Goal: Task Accomplishment & Management: Complete application form

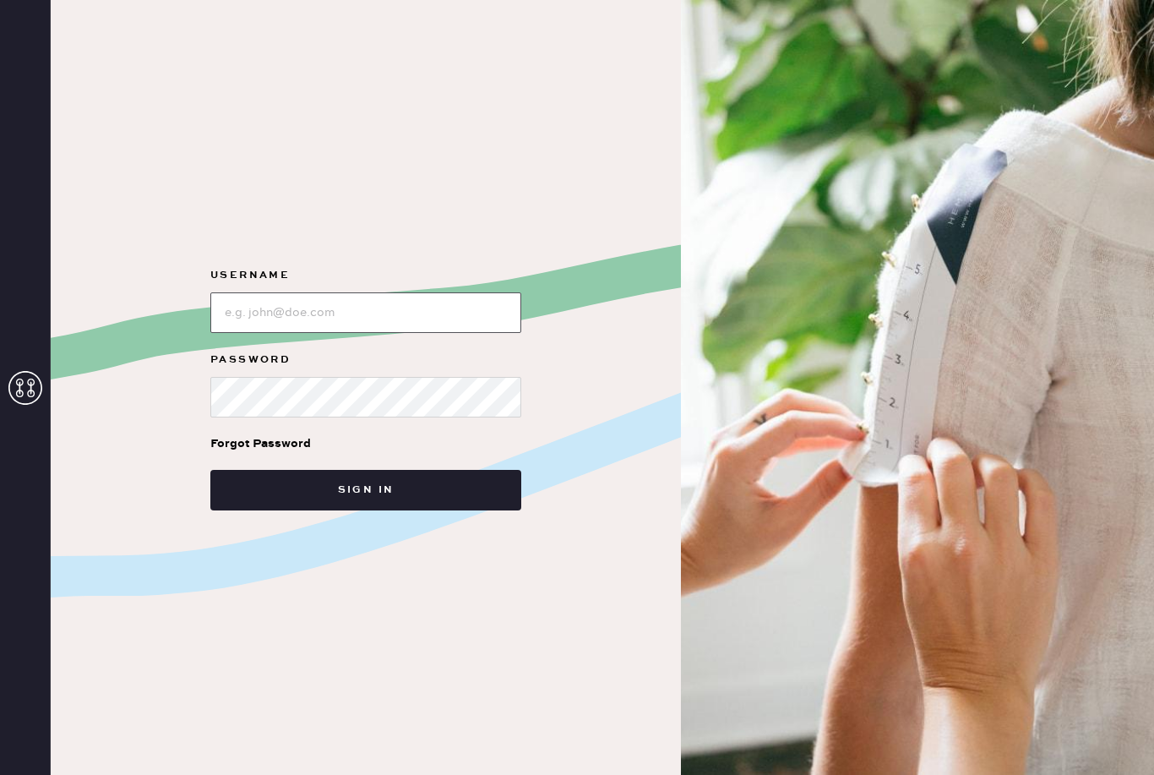
click at [431, 331] on input "loginName" at bounding box center [365, 312] width 311 height 41
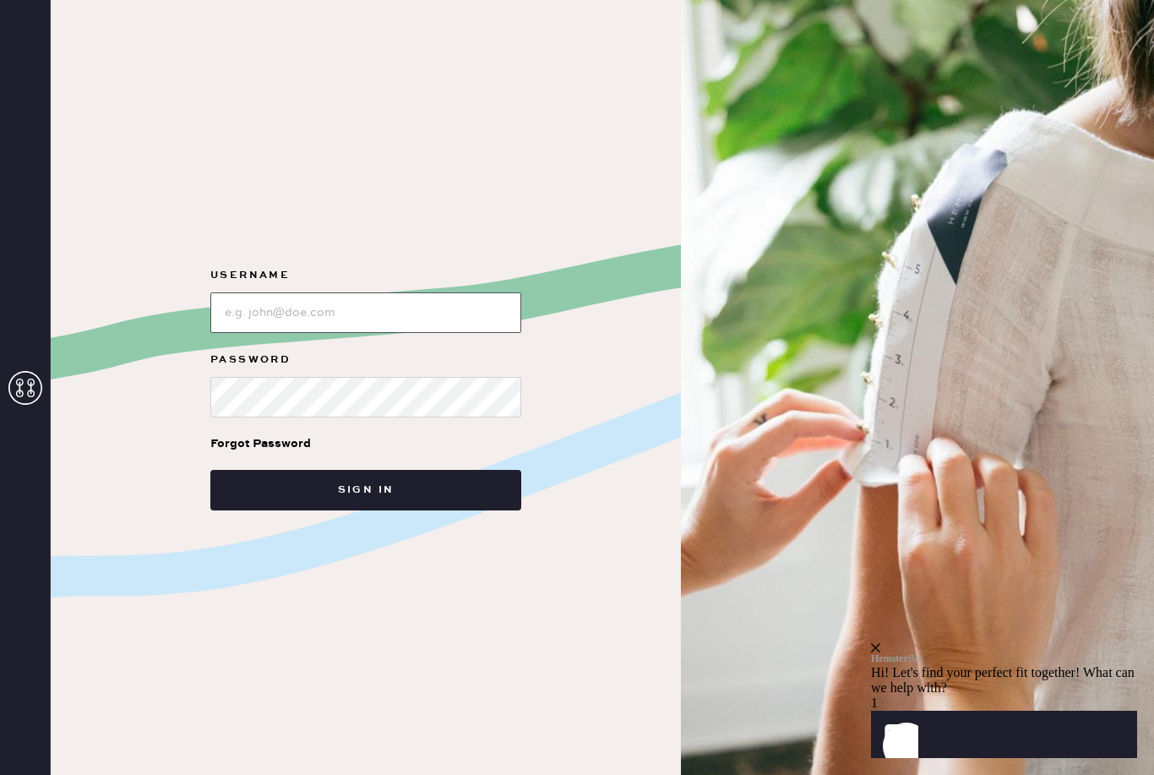
type input "[EMAIL_ADDRESS][DOMAIN_NAME]"
click at [366, 510] on button "Sign in" at bounding box center [365, 490] width 311 height 41
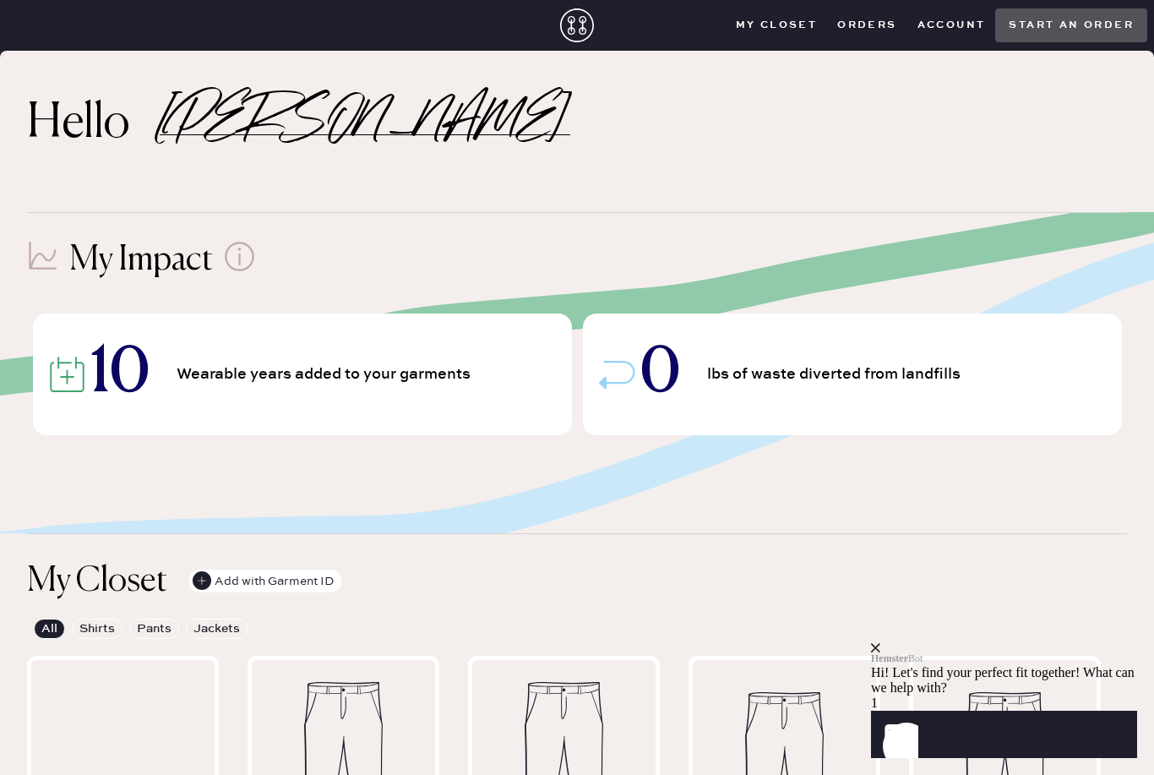
click at [873, 32] on button "Orders" at bounding box center [866, 25] width 79 height 25
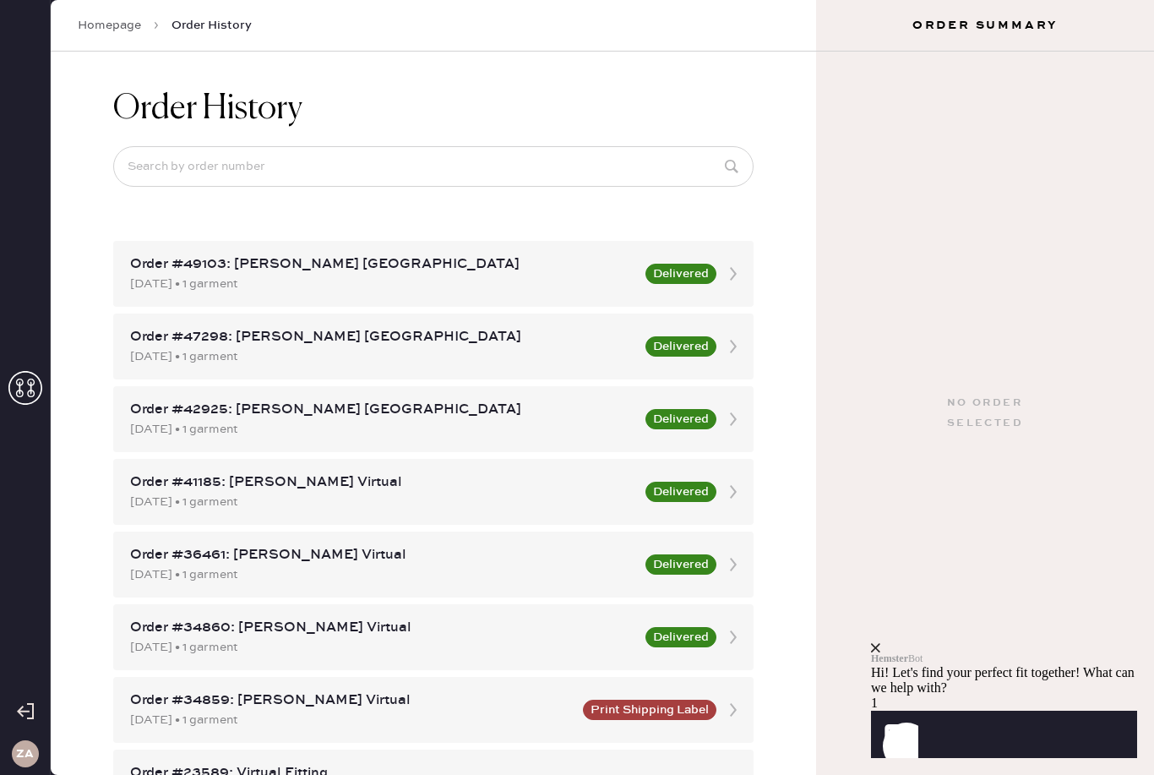
click at [880, 643] on icon "close" at bounding box center [875, 647] width 9 height 9
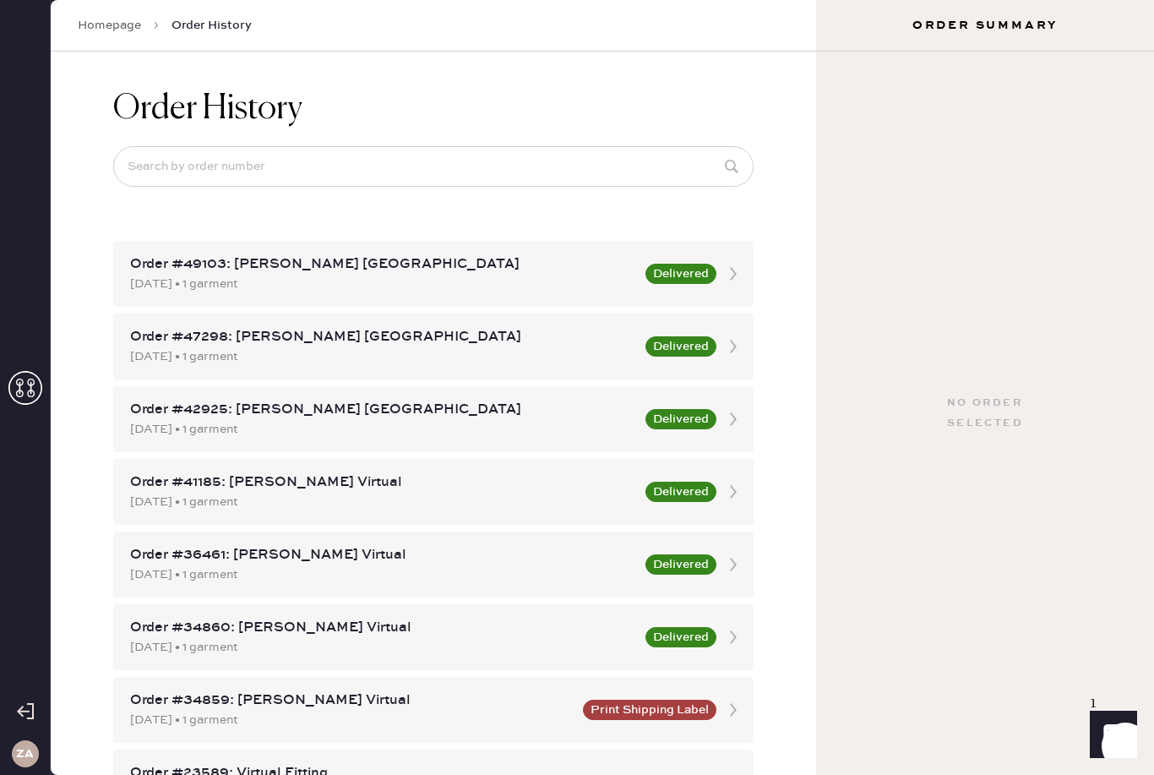
click at [99, 27] on link "Homepage" at bounding box center [109, 25] width 63 height 17
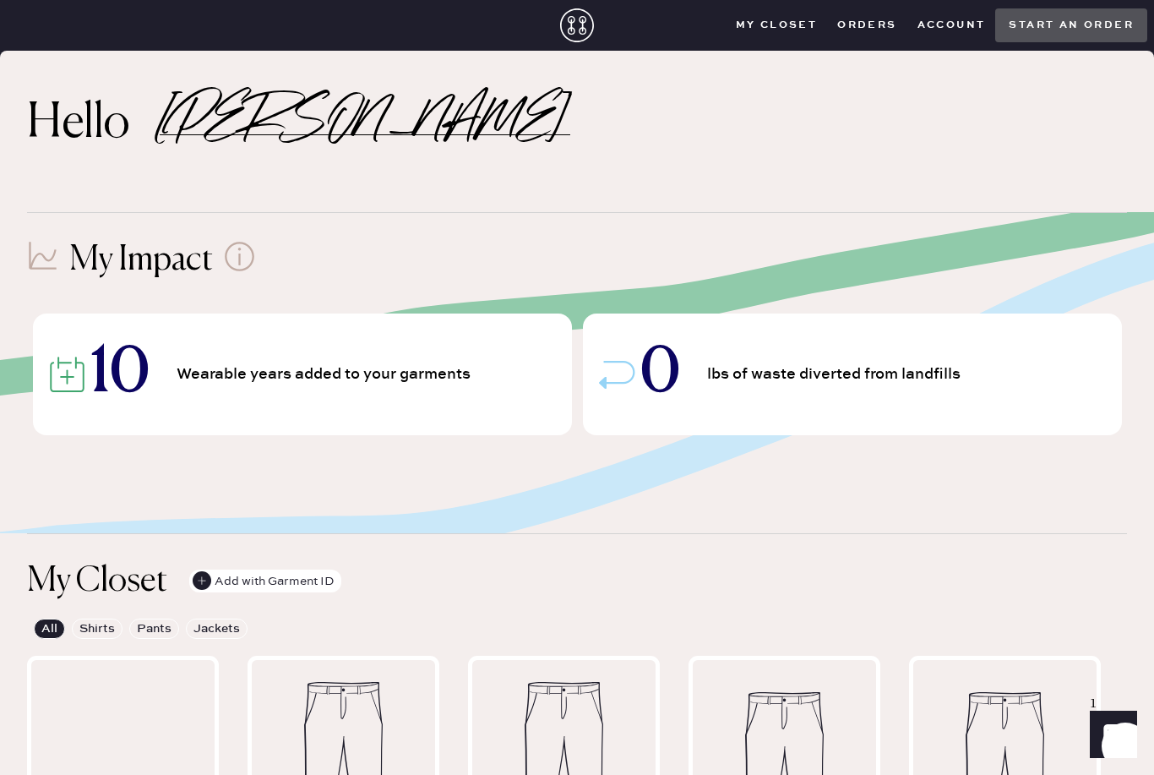
click at [1066, 259] on div "My Impact" at bounding box center [577, 260] width 1100 height 41
click at [1101, 25] on button "Start an order" at bounding box center [1071, 25] width 152 height 34
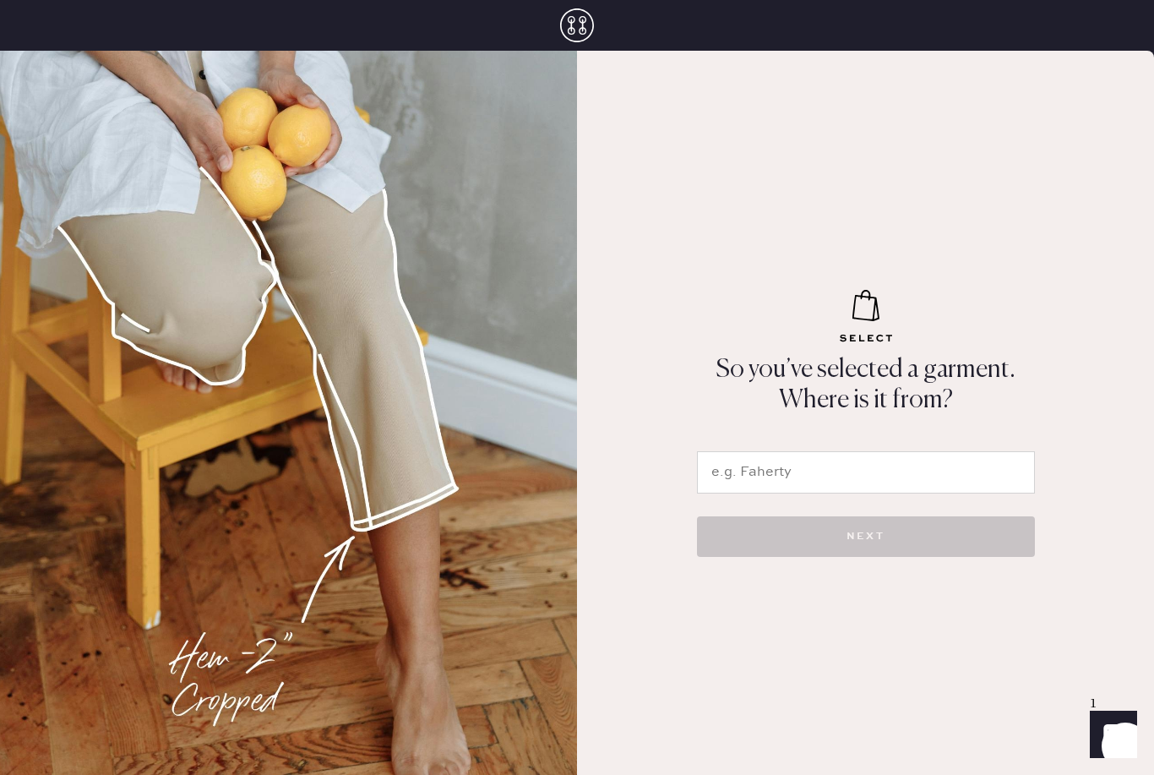
click at [859, 493] on input "text" at bounding box center [866, 472] width 338 height 42
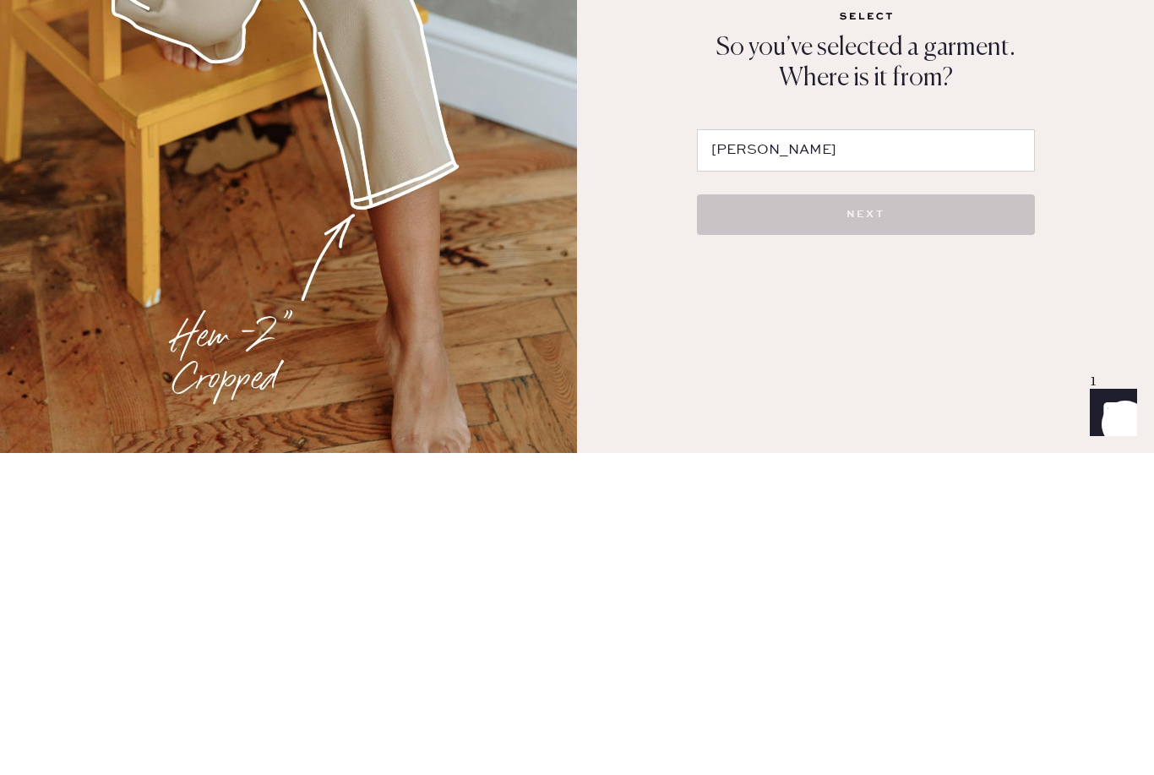
scroll to position [54, 0]
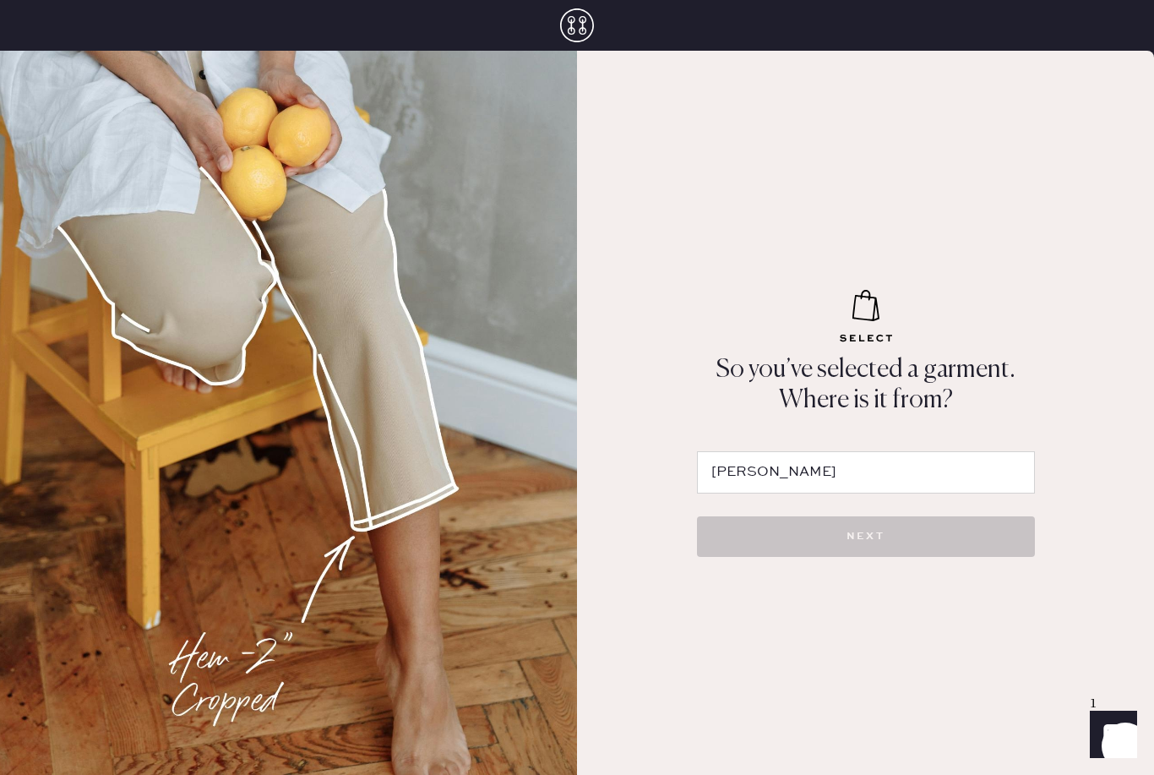
click at [945, 451] on input "[PERSON_NAME]" at bounding box center [866, 472] width 338 height 42
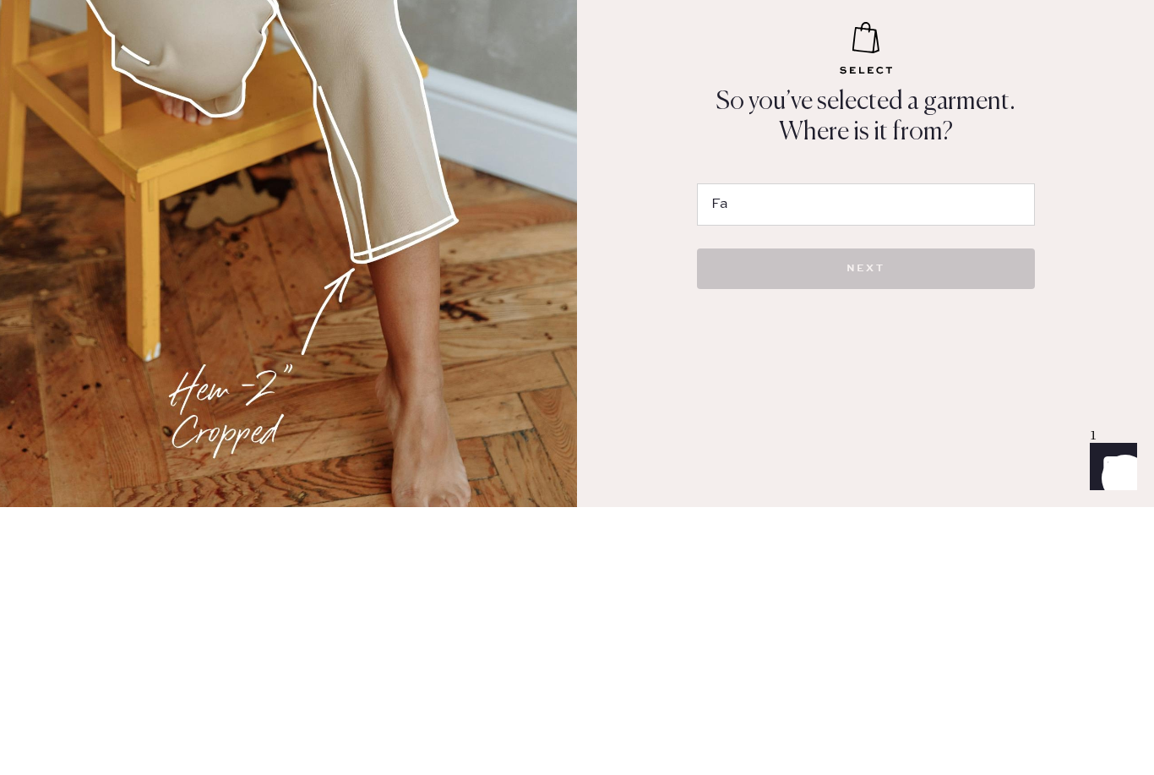
type input "F"
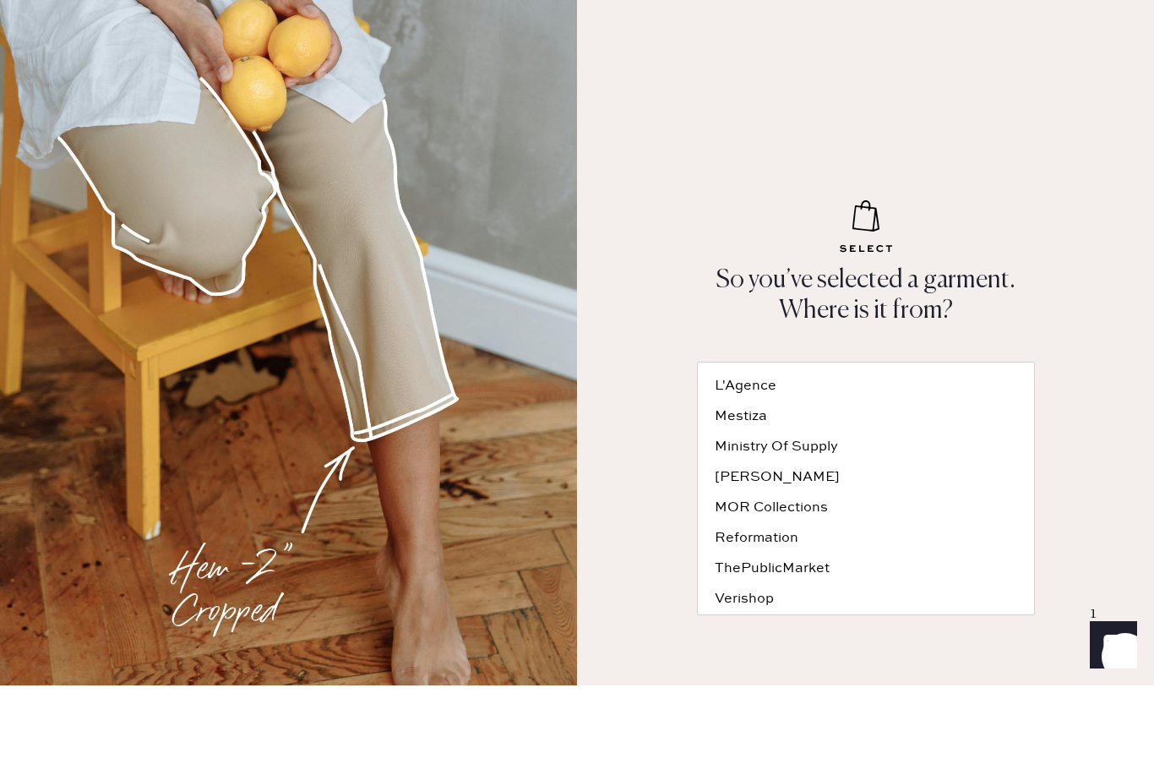
scroll to position [0, 0]
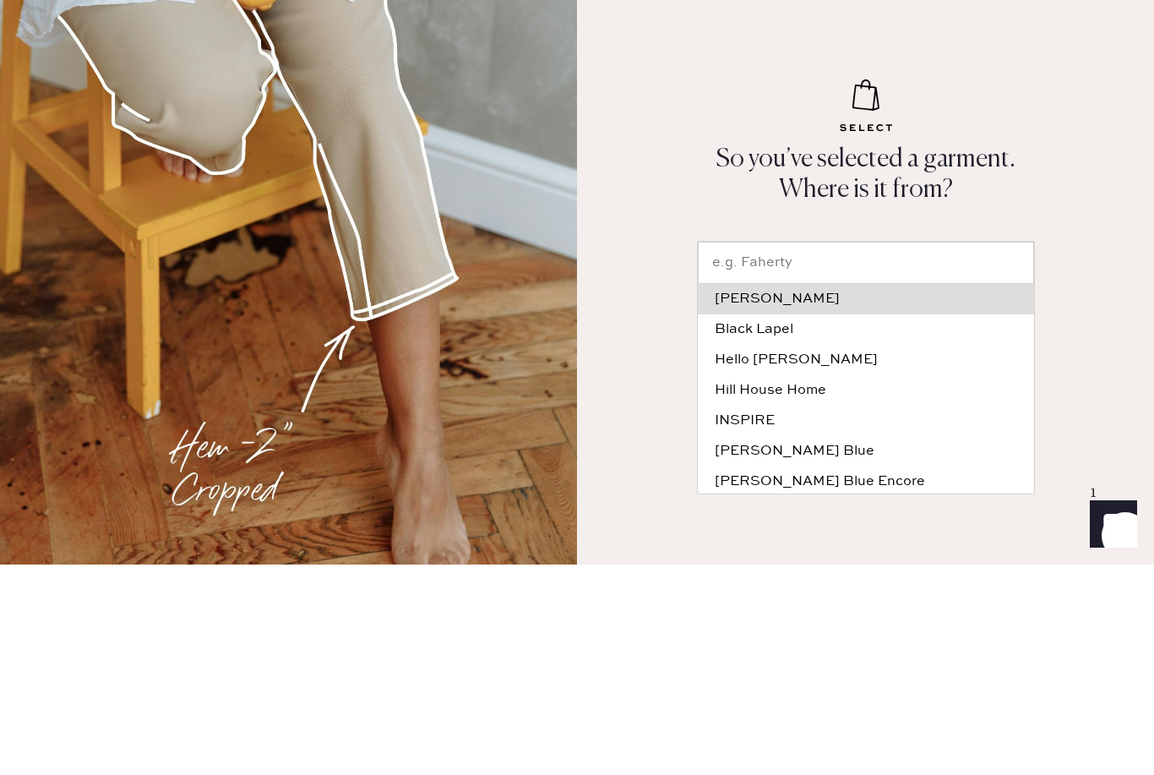
type input "F"
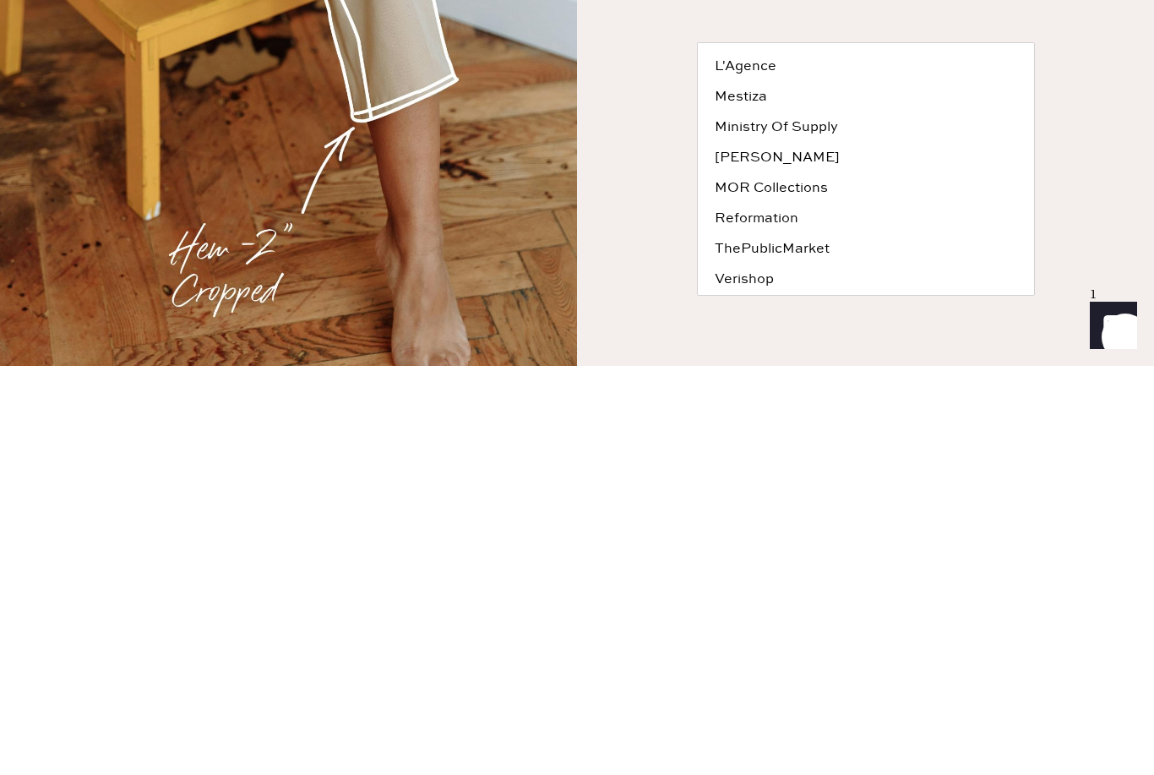
scroll to position [247, 0]
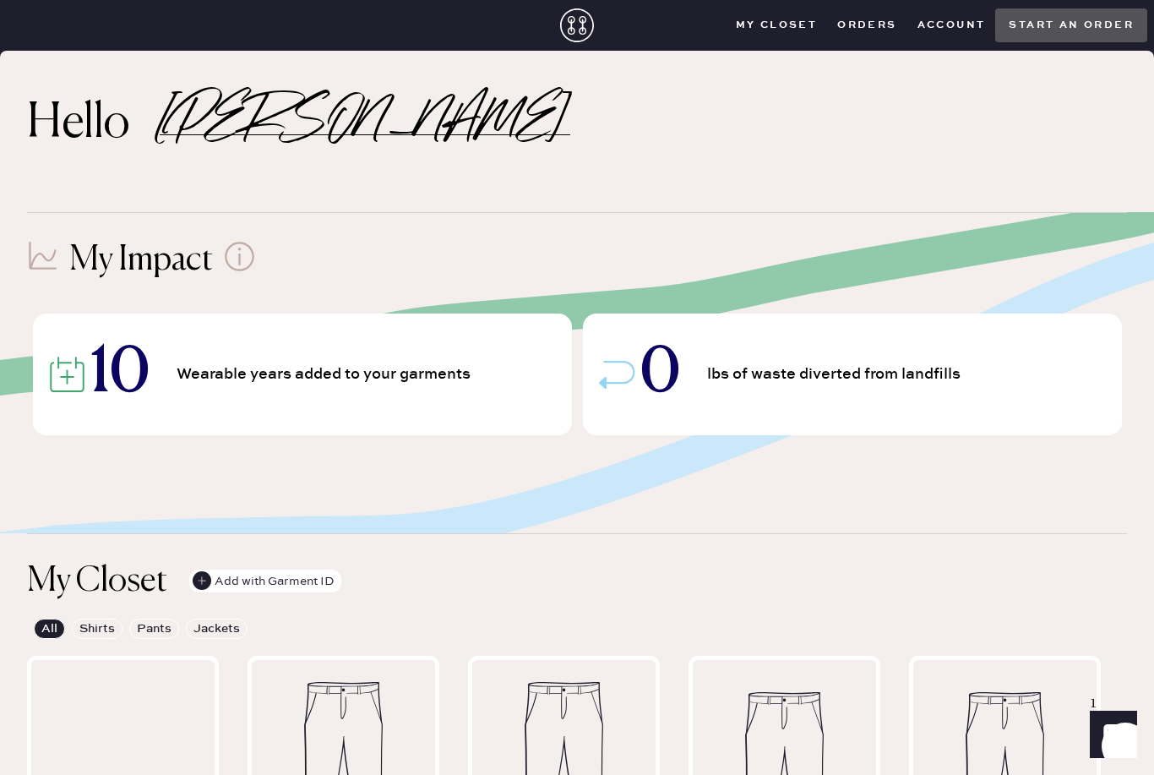
click at [945, 22] on button "Account" at bounding box center [951, 25] width 89 height 25
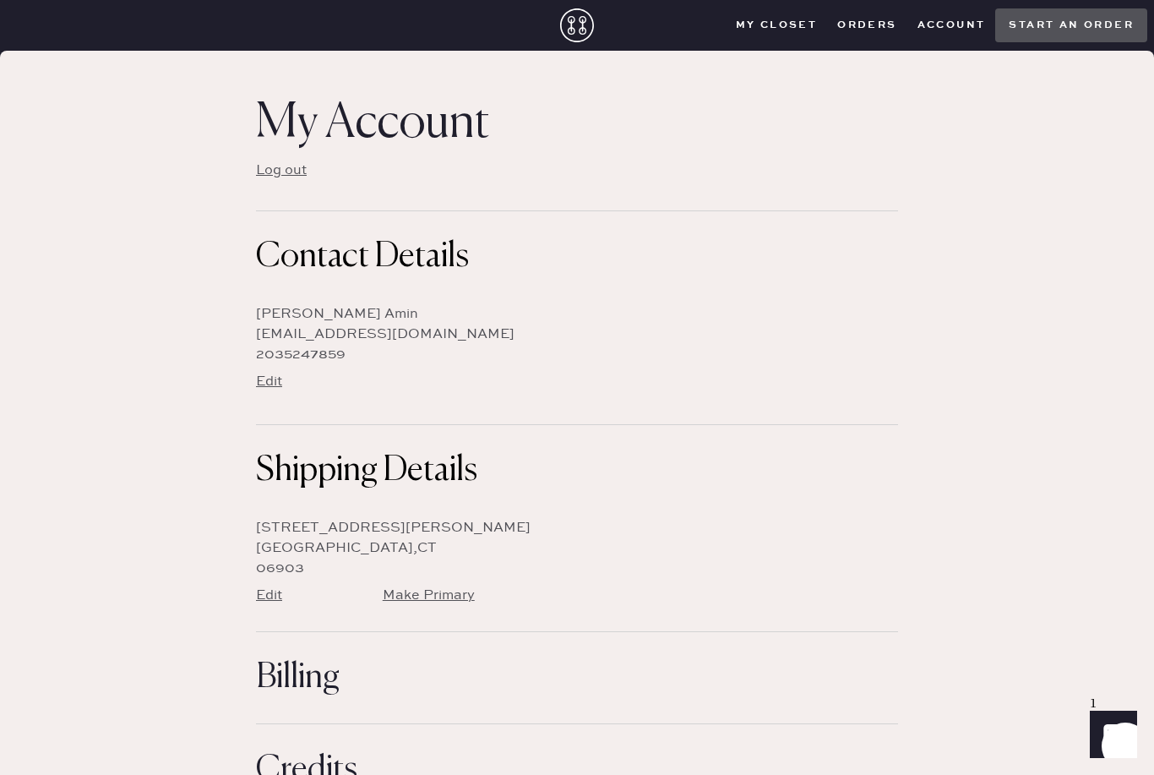
click at [798, 27] on closet "My Closet" at bounding box center [777, 25] width 102 height 25
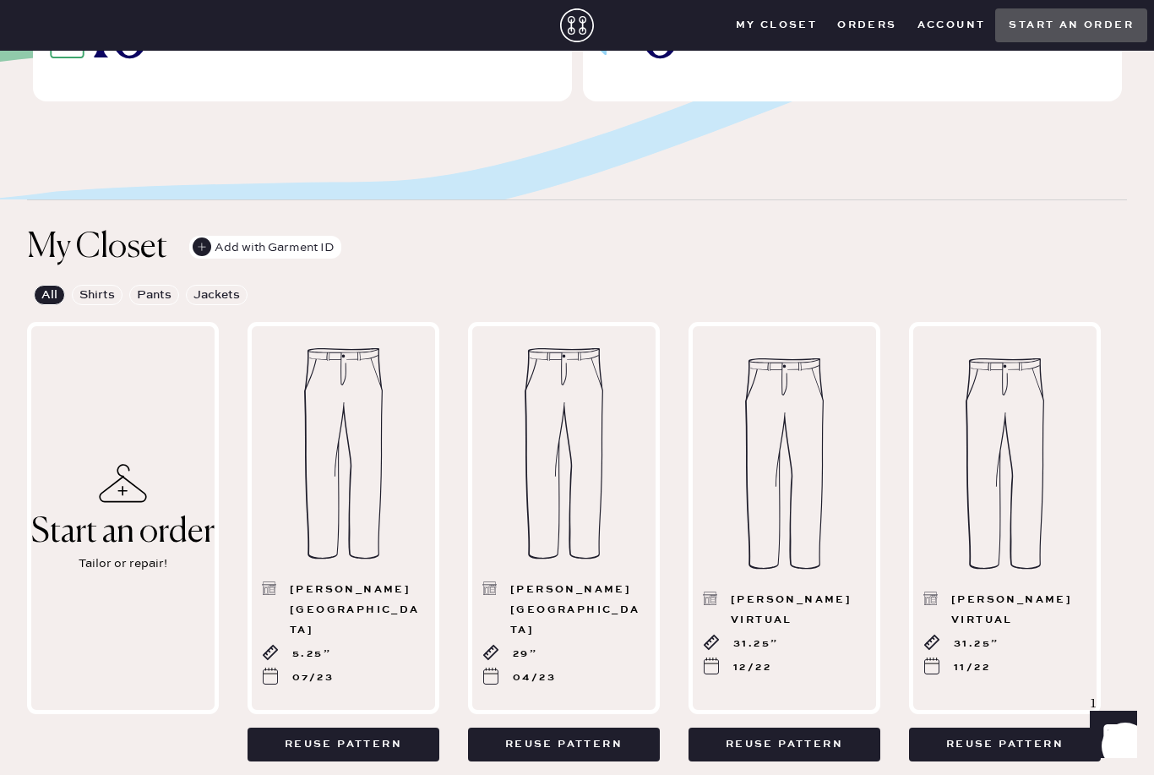
scroll to position [507, 0]
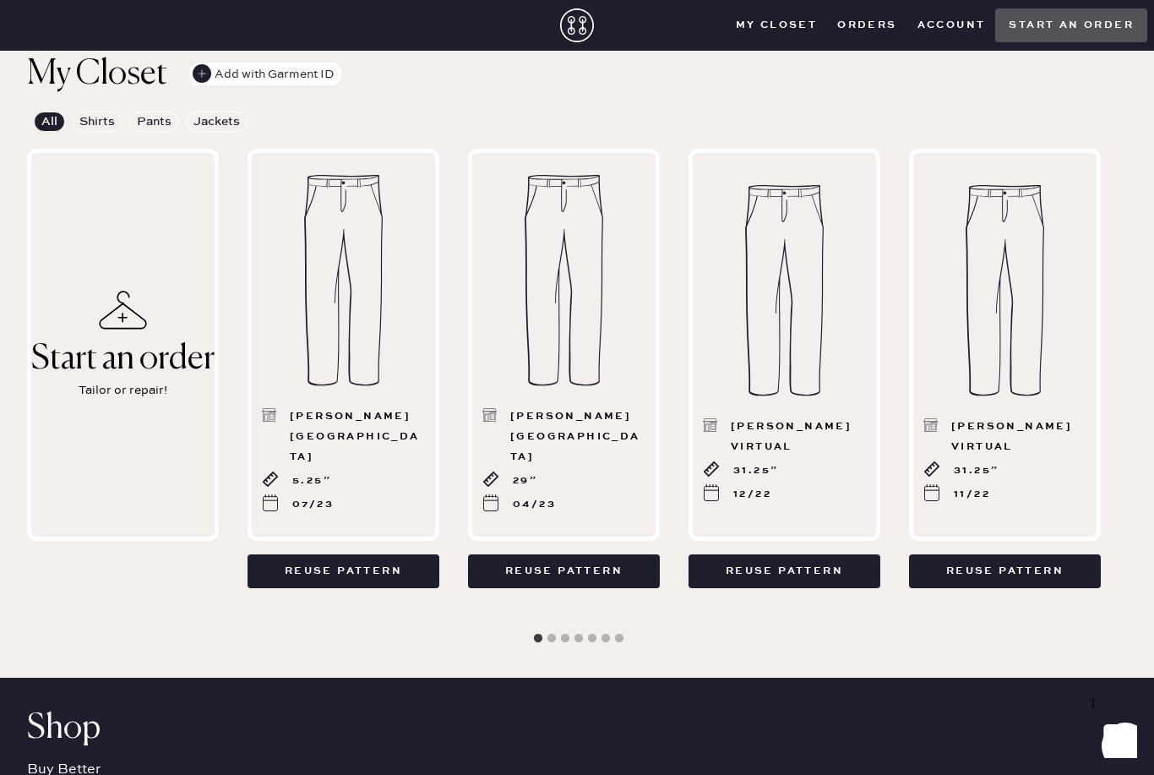
click at [83, 253] on div "Start an order Tailor or repair!" at bounding box center [123, 345] width 192 height 392
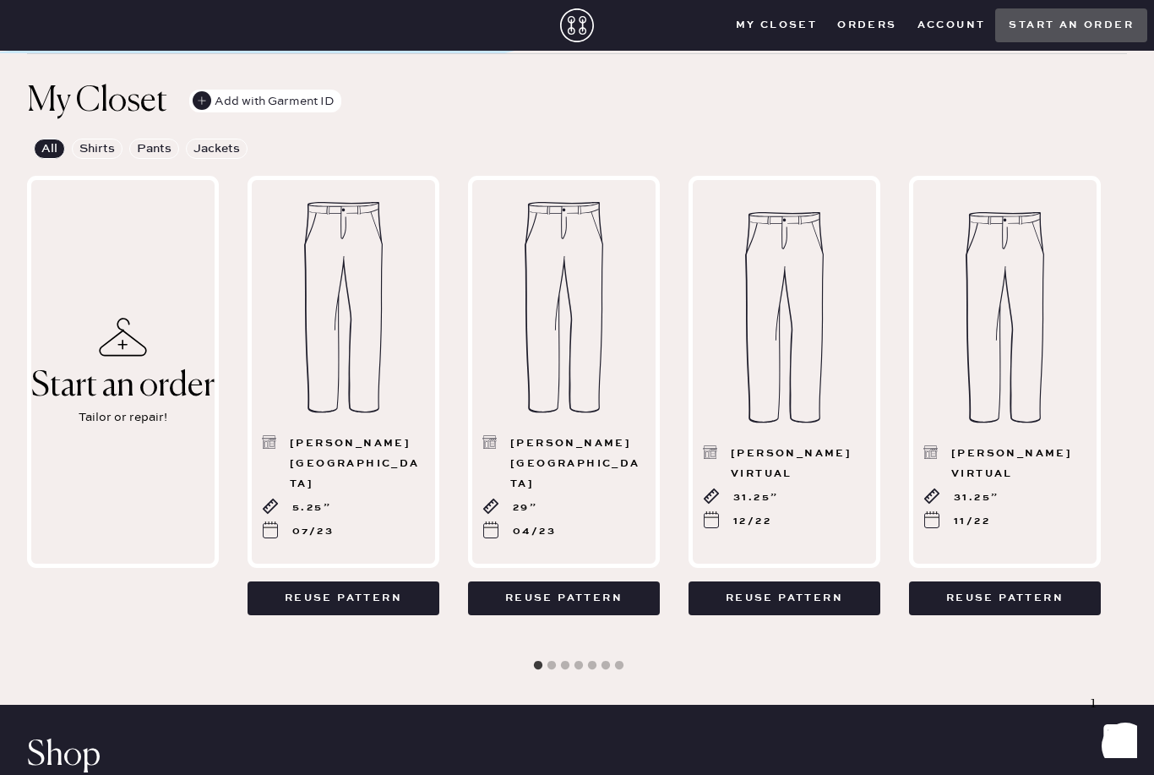
scroll to position [516, 0]
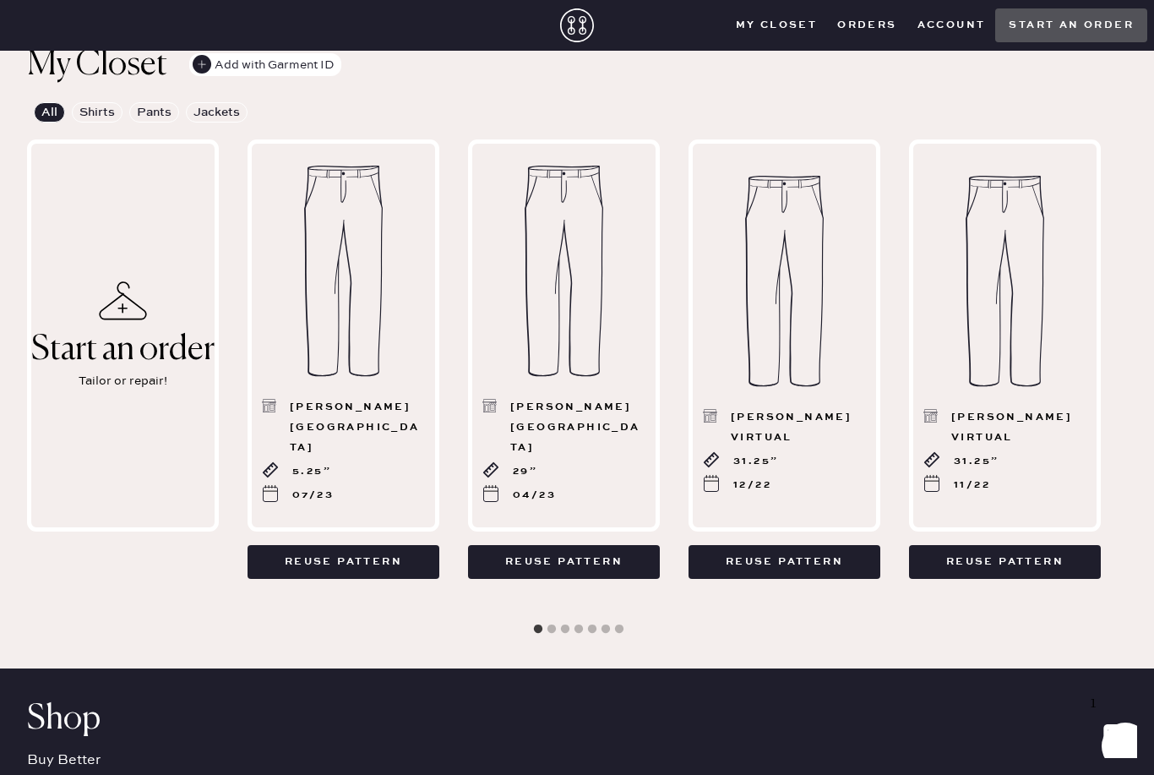
click at [302, 560] on button "Reuse pattern" at bounding box center [344, 562] width 192 height 34
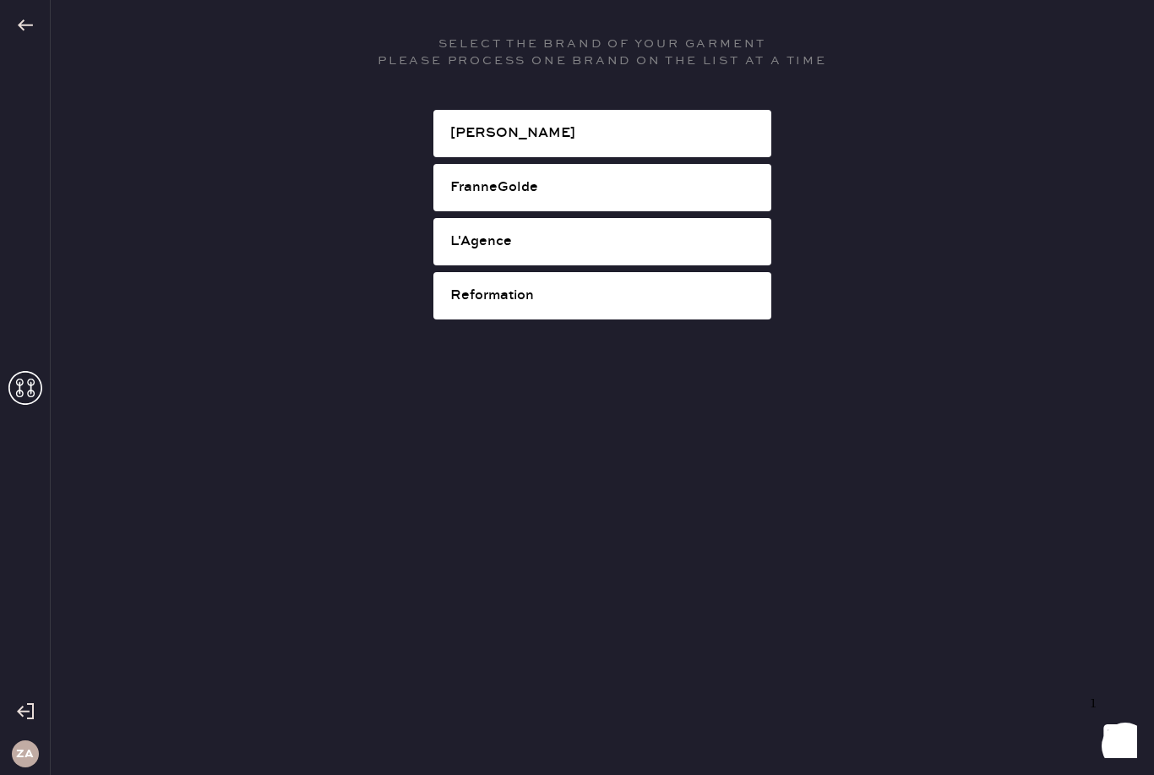
click at [477, 139] on div "[PERSON_NAME]" at bounding box center [604, 133] width 308 height 20
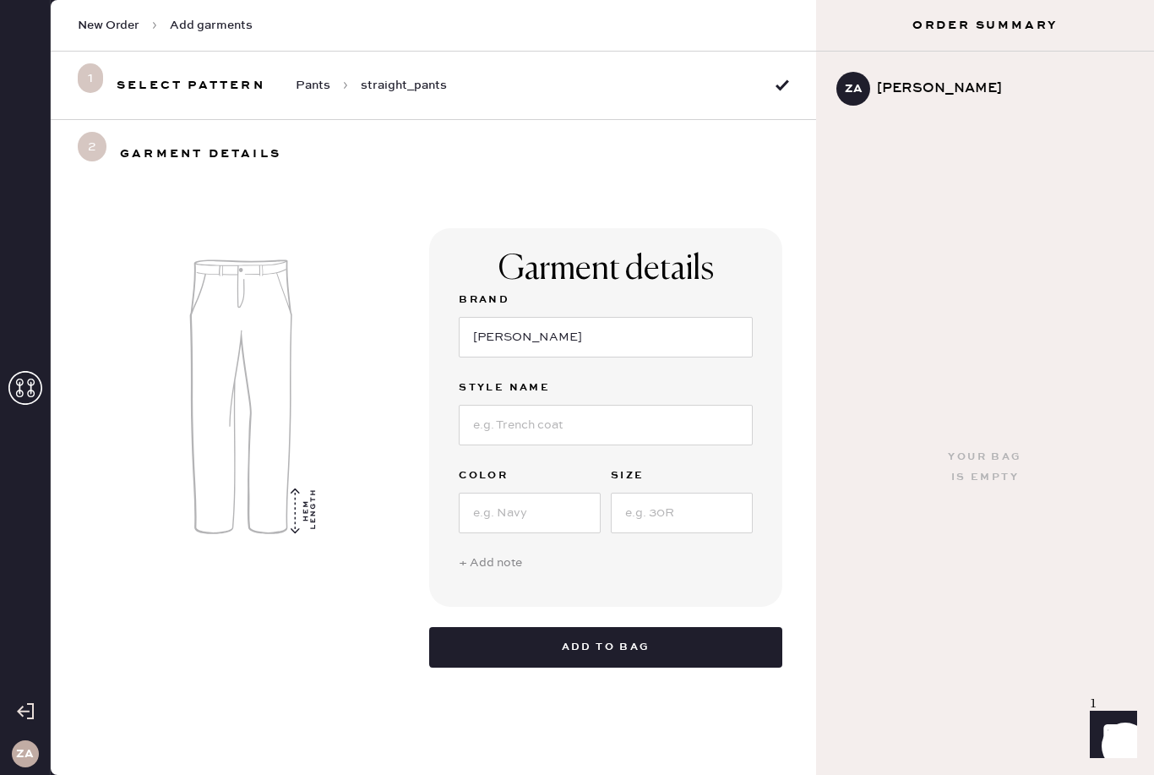
select select "4"
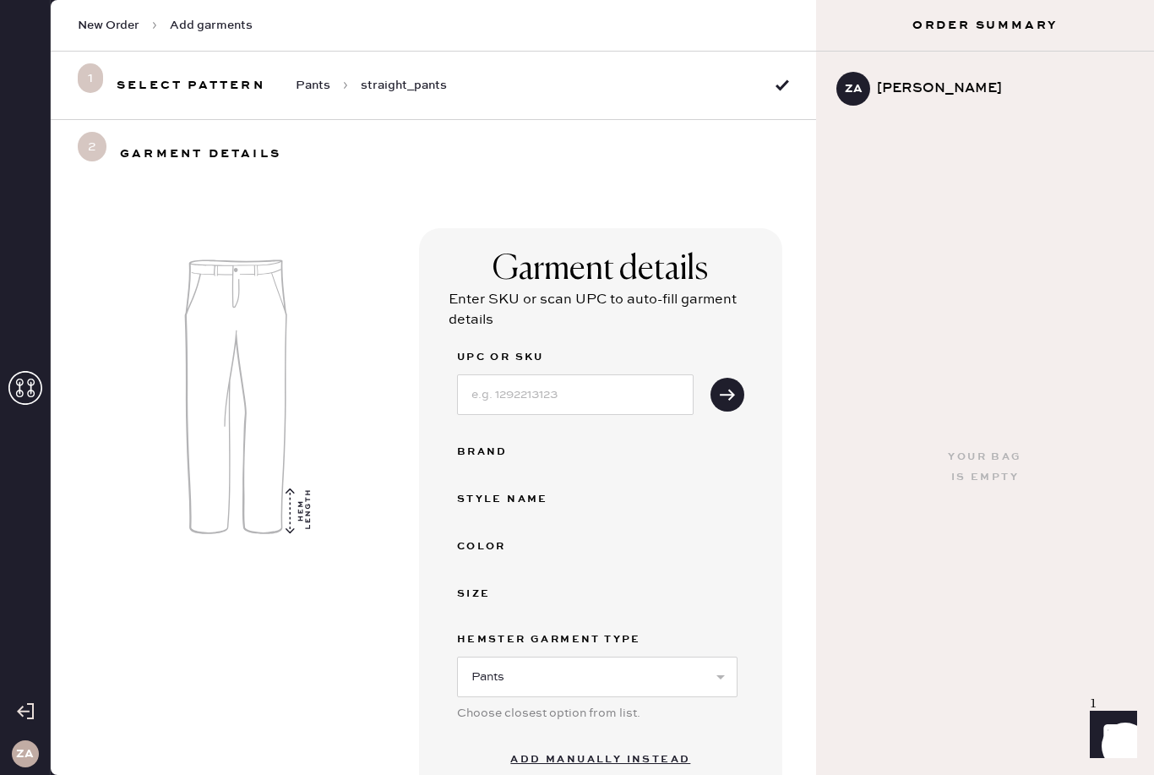
scroll to position [54, 0]
click at [549, 442] on div "Brand" at bounding box center [524, 452] width 135 height 20
click at [668, 657] on select "Select Basic Skirt Jeans Leggings Pants Shorts Basic Sleeved Dress Basic Sleeve…" at bounding box center [597, 677] width 281 height 41
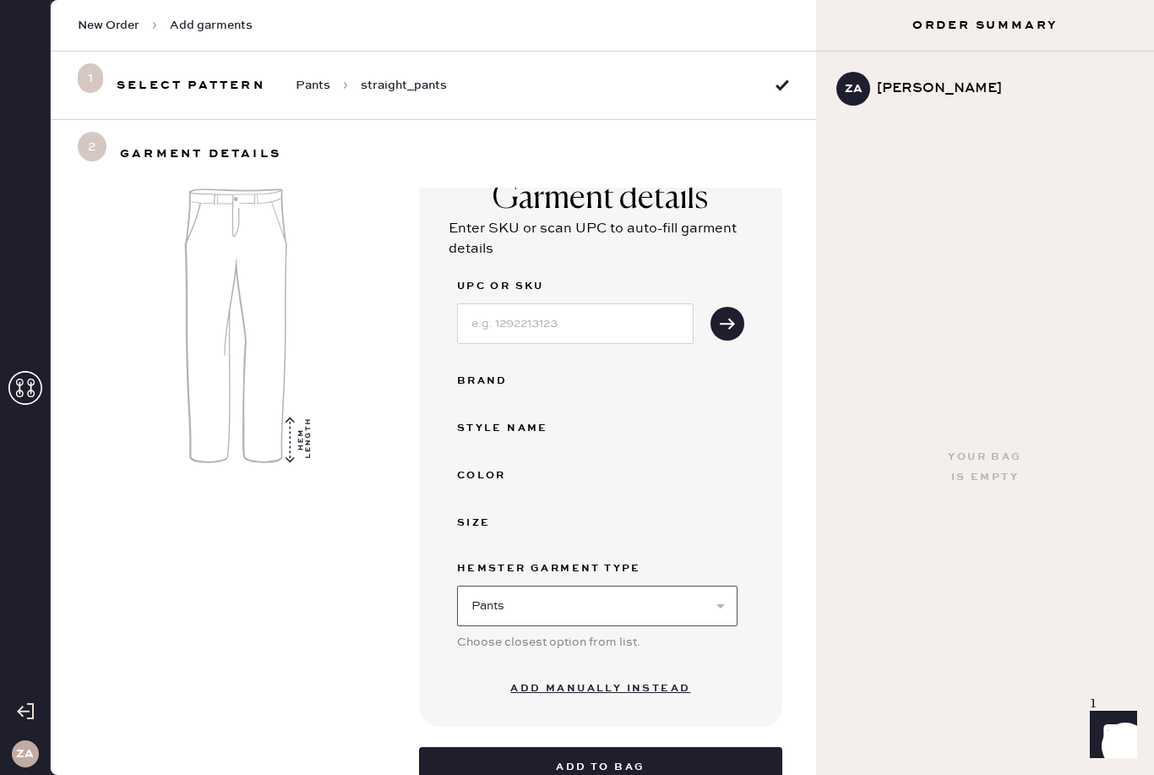
scroll to position [70, 0]
click at [311, 389] on img at bounding box center [244, 327] width 321 height 338
click at [504, 304] on input at bounding box center [575, 324] width 237 height 41
click at [602, 304] on input at bounding box center [575, 324] width 237 height 41
click at [575, 304] on input at bounding box center [575, 324] width 237 height 41
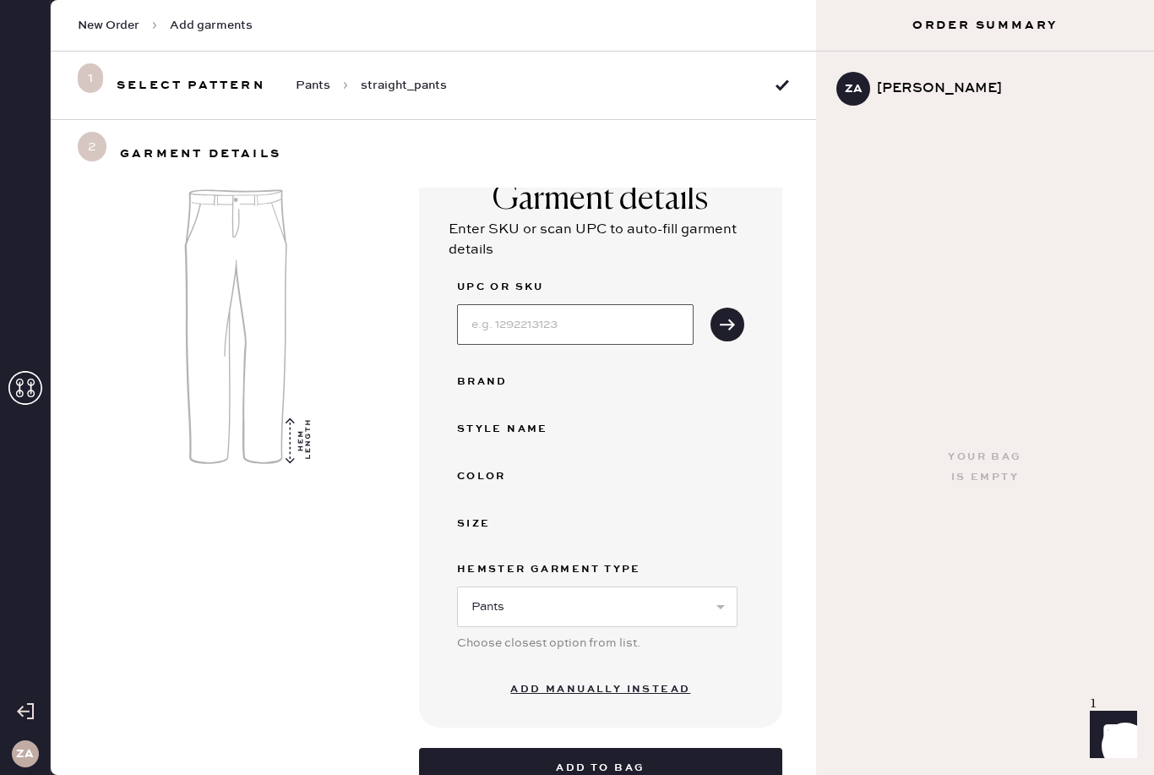
paste input "MDF2421-ELK"
type input "MDF2421-ELK"
click at [727, 319] on use "submit" at bounding box center [727, 324] width 15 height 11
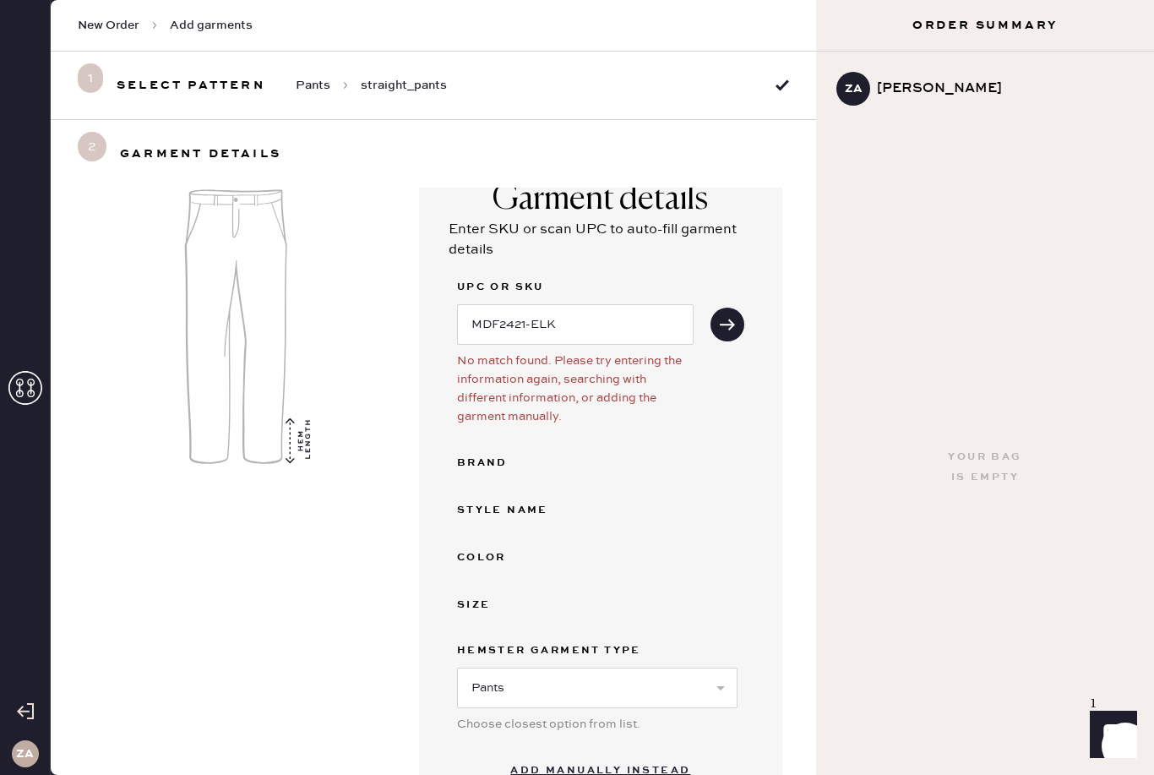
click at [646, 754] on button "Add manually instead" at bounding box center [600, 771] width 200 height 34
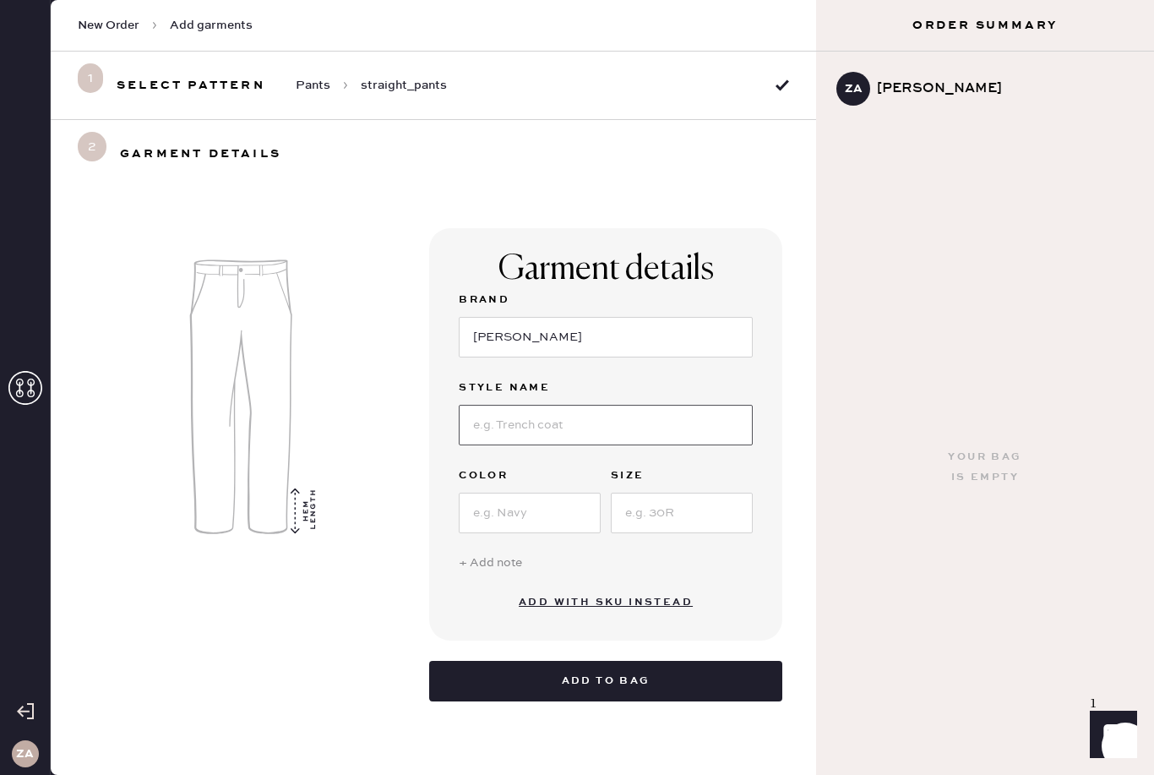
click at [649, 405] on input at bounding box center [606, 425] width 294 height 41
click at [612, 405] on input at bounding box center [606, 425] width 294 height 41
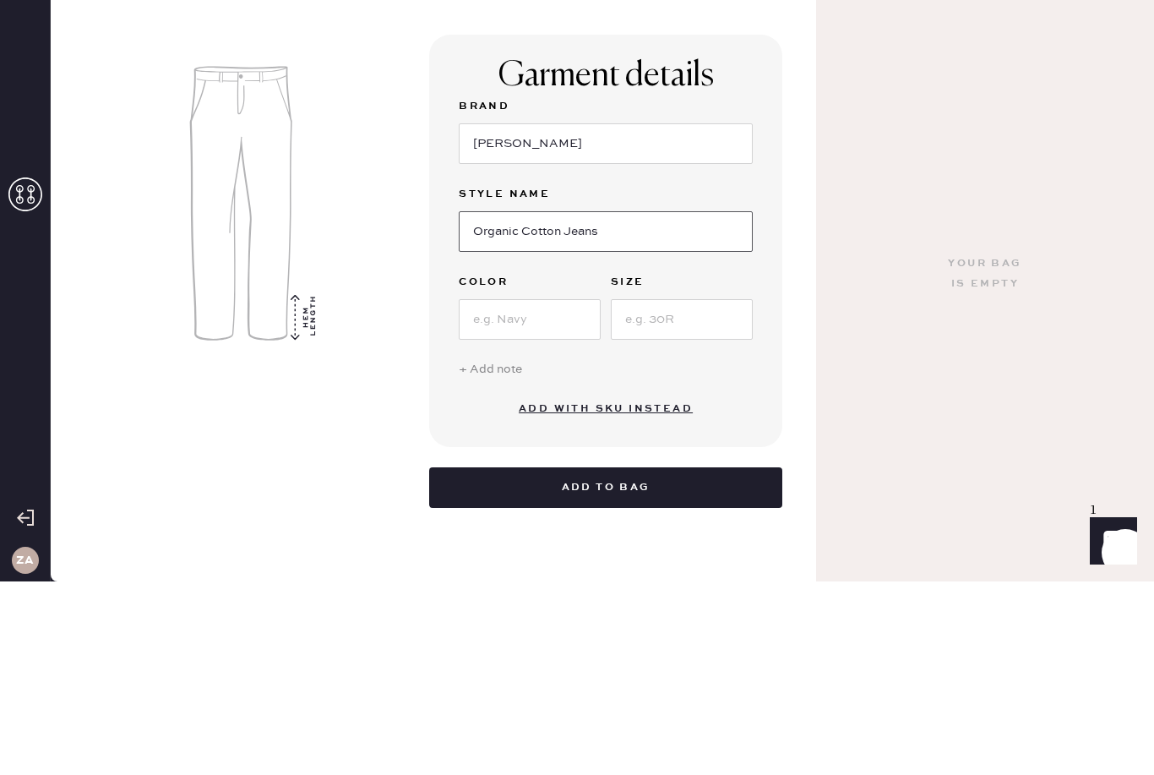
type input "Organic Cotton Jeans"
click at [561, 493] on input at bounding box center [530, 513] width 142 height 41
click at [717, 493] on input at bounding box center [682, 513] width 142 height 41
type input "3"
type input "28-34"
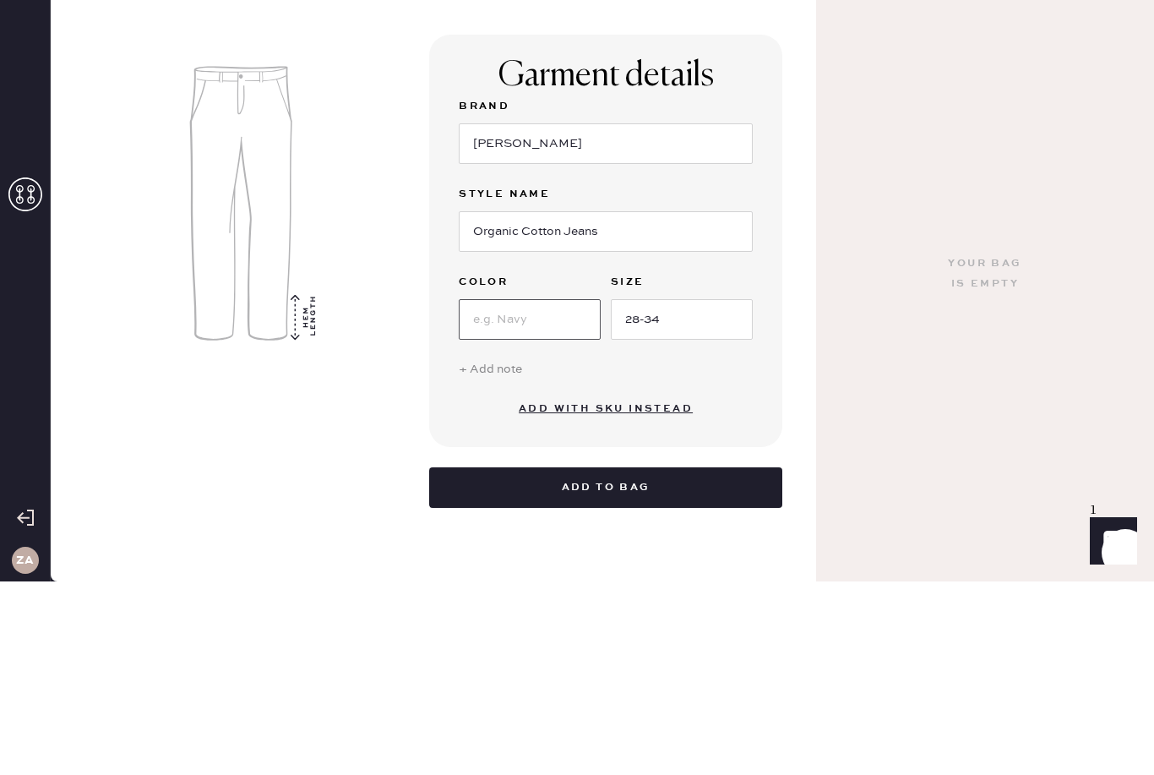
click at [489, 493] on input at bounding box center [530, 513] width 142 height 41
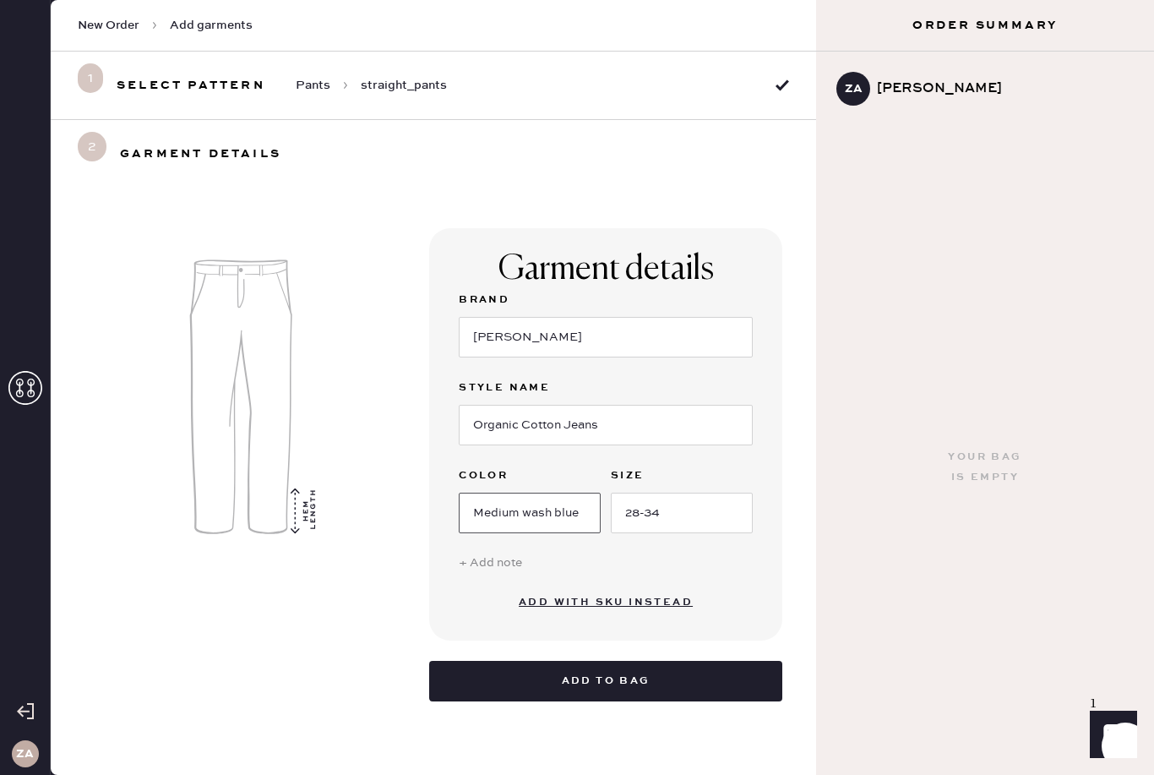
type input "Medium wash blue"
click at [682, 661] on button "Add to bag" at bounding box center [605, 681] width 353 height 41
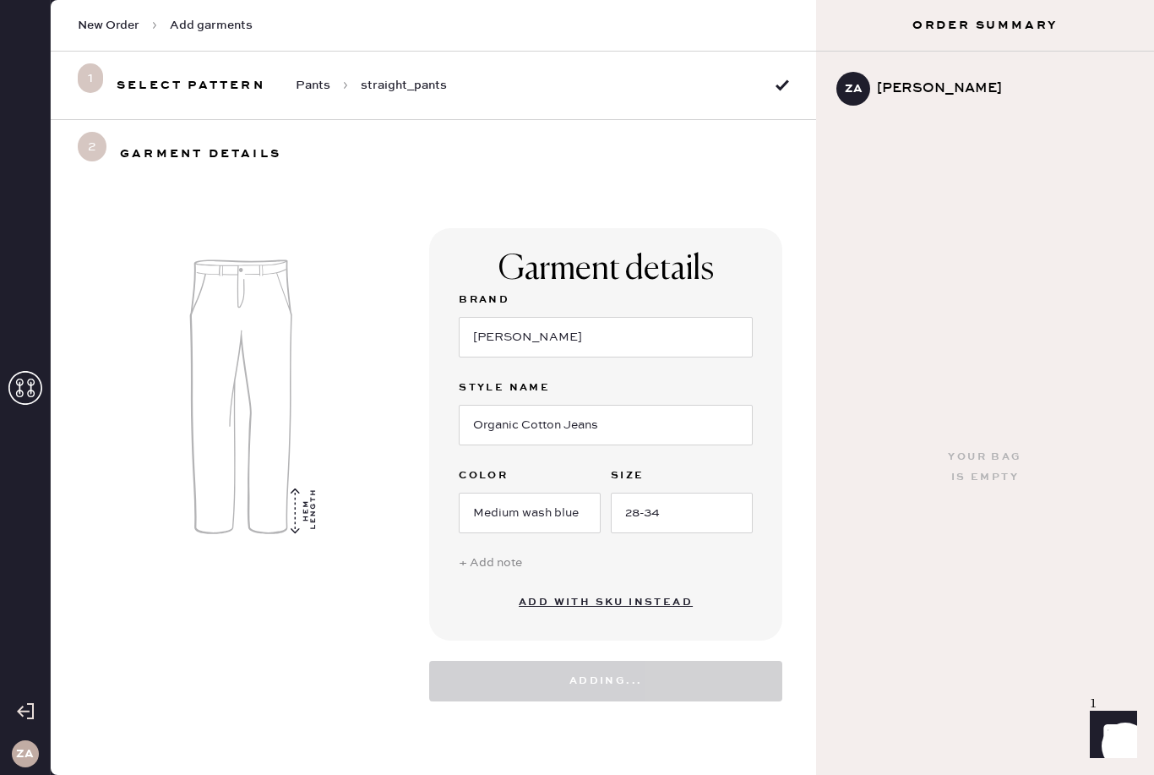
select select "4"
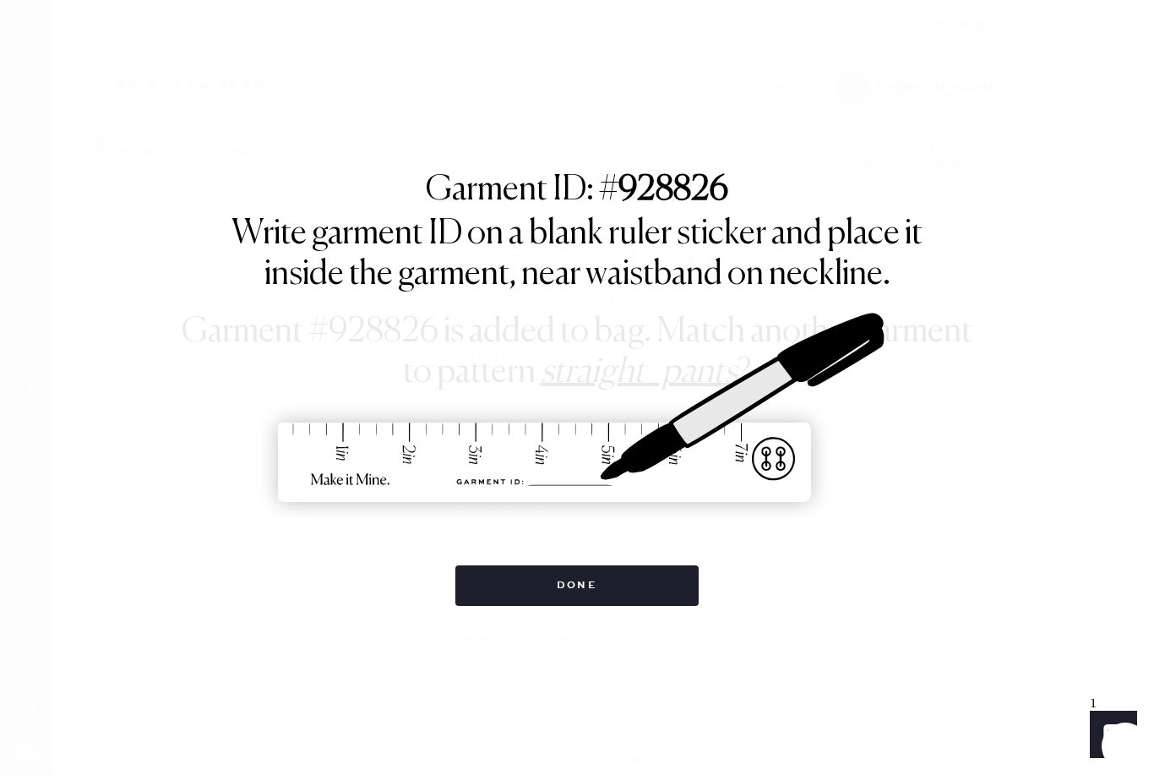
click at [618, 576] on button "Done" at bounding box center [577, 585] width 244 height 41
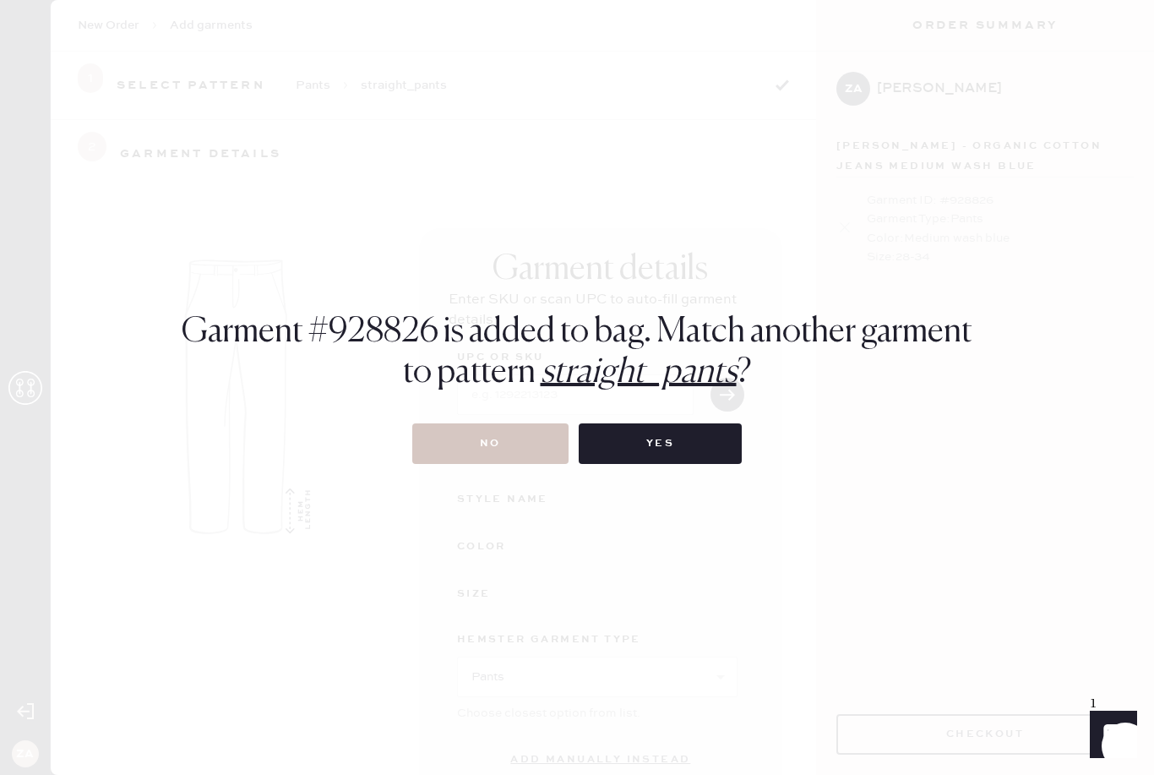
click at [507, 432] on button "No" at bounding box center [490, 443] width 156 height 41
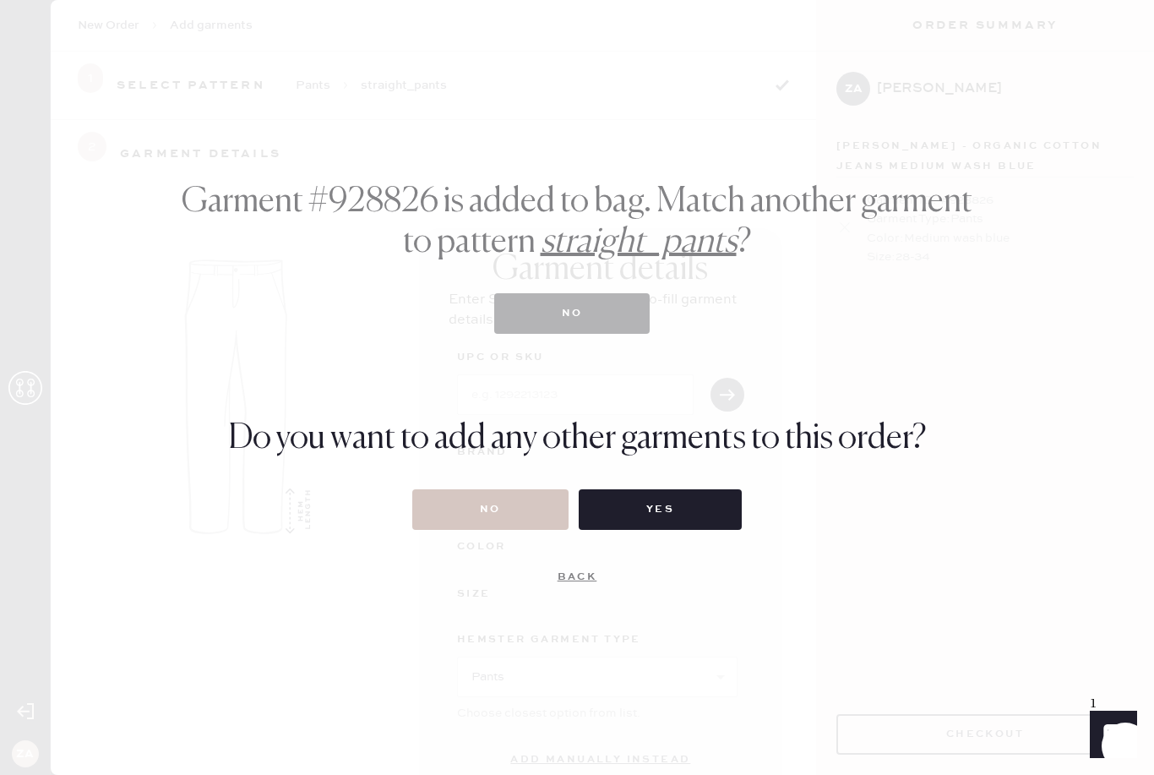
click at [500, 515] on button "No" at bounding box center [490, 509] width 156 height 41
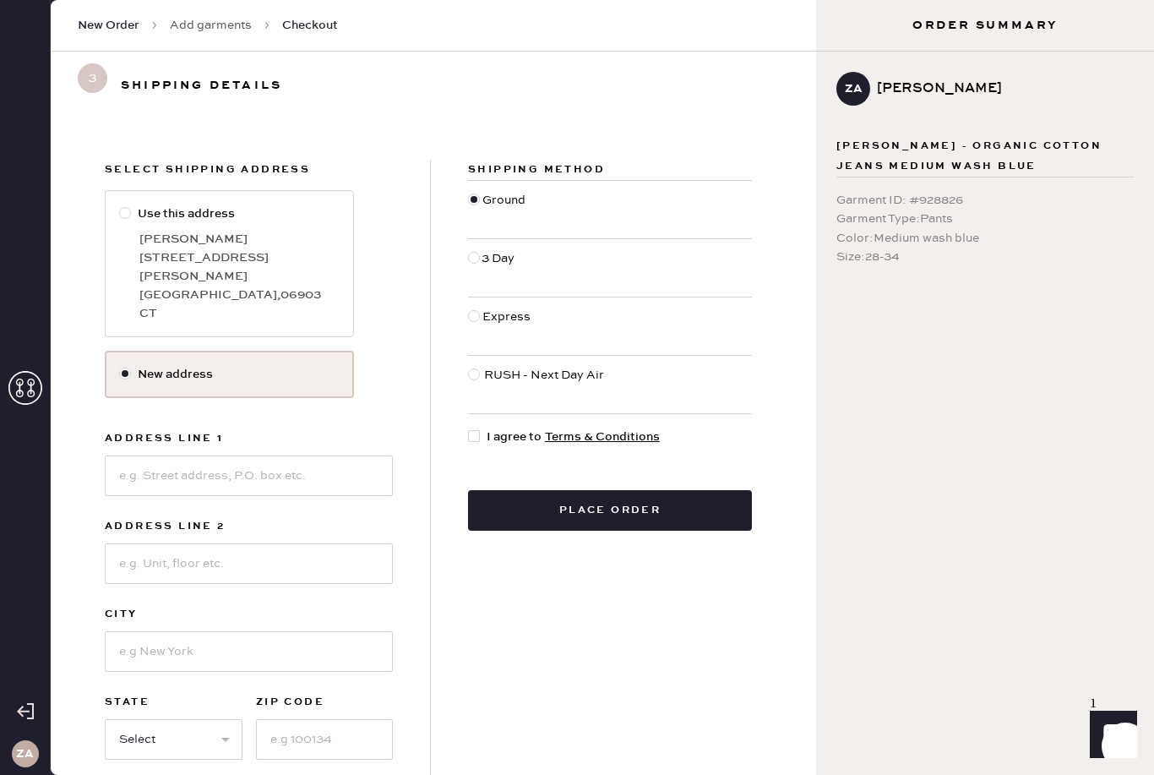
scroll to position [54, 0]
click at [126, 455] on input at bounding box center [249, 475] width 288 height 41
click at [265, 455] on input "2011 [GEOGRAPHIC_DATA]" at bounding box center [249, 475] width 288 height 41
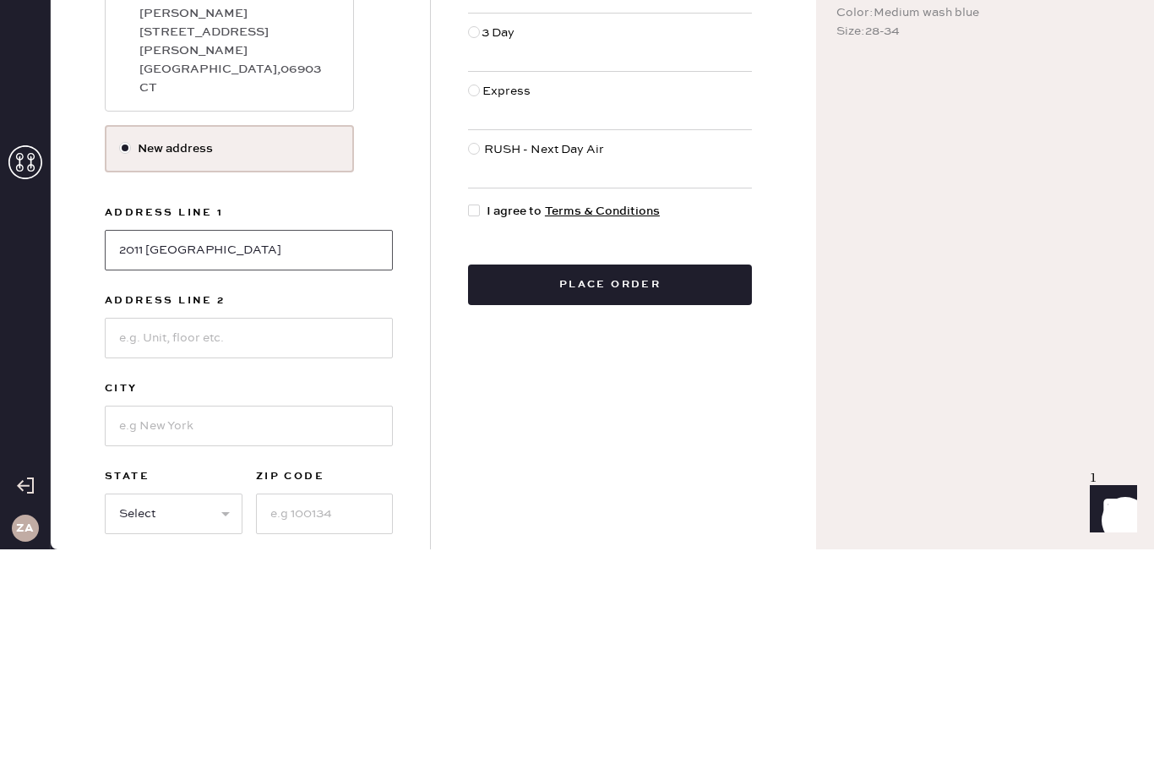
type input "2011 [GEOGRAPHIC_DATA]"
click at [129, 543] on input at bounding box center [249, 563] width 288 height 41
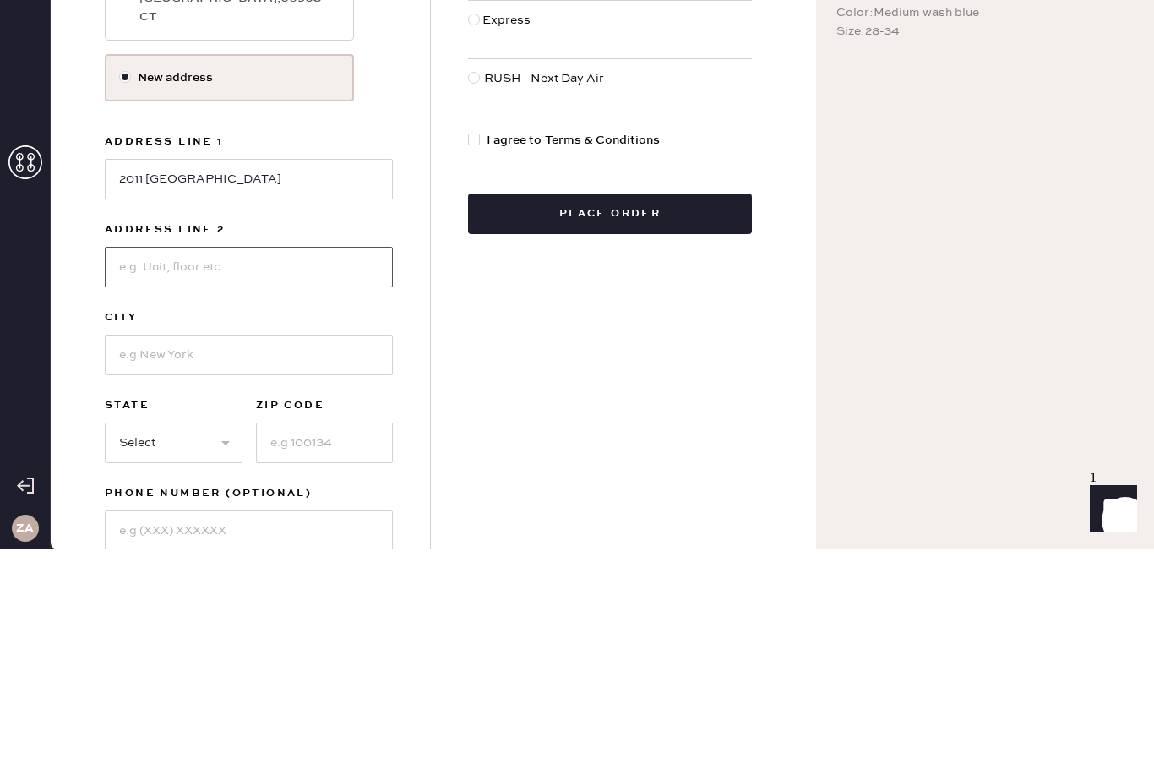
scroll to position [85, 0]
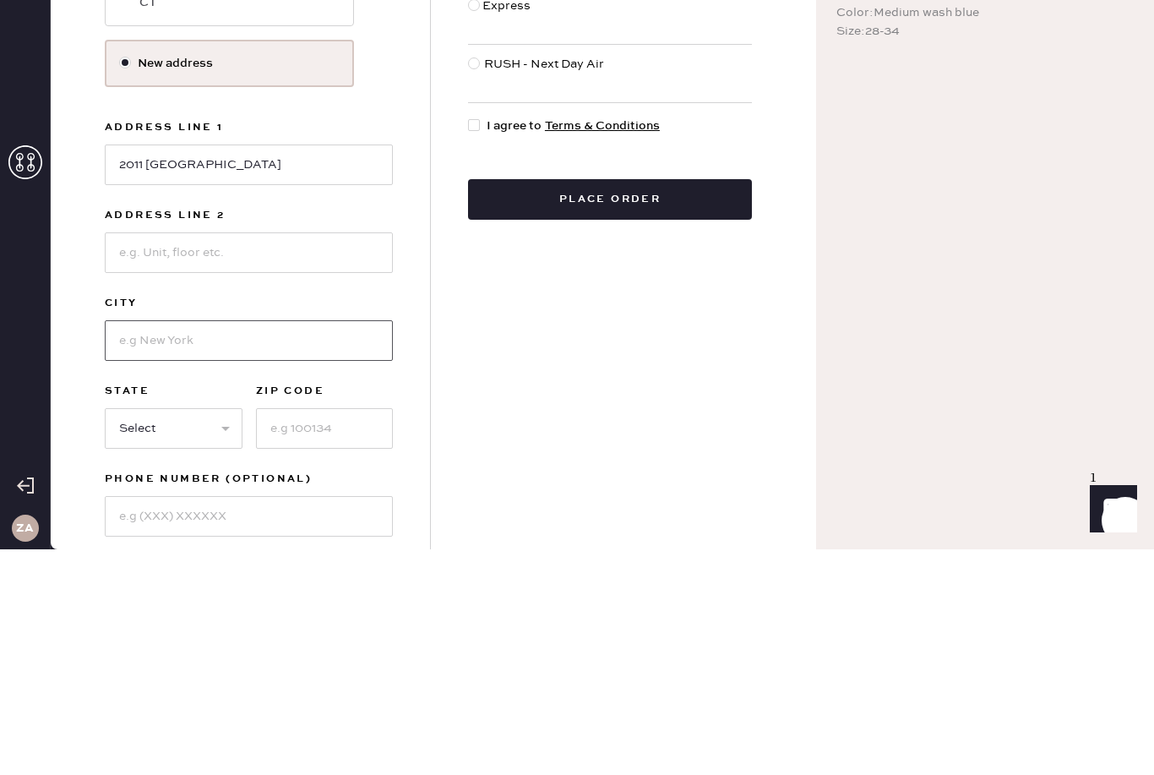
click at [155, 546] on input at bounding box center [249, 566] width 288 height 41
click at [154, 458] on input at bounding box center [249, 478] width 288 height 41
type input "1608"
click at [150, 546] on input at bounding box center [249, 566] width 288 height 41
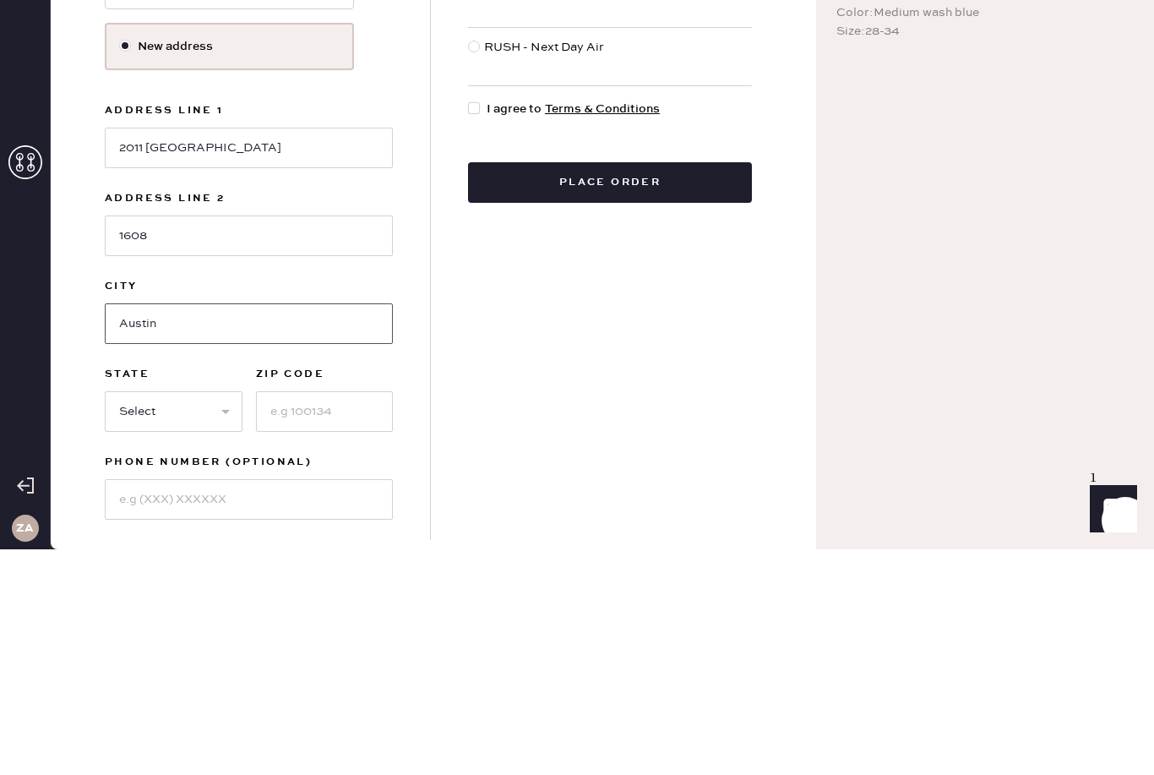
scroll to position [101, 0]
type input "Austin"
click at [147, 618] on select "Select AK AL AR AZ CA CO CT [GEOGRAPHIC_DATA] DE FL [GEOGRAPHIC_DATA] HI [GEOGR…" at bounding box center [174, 638] width 138 height 41
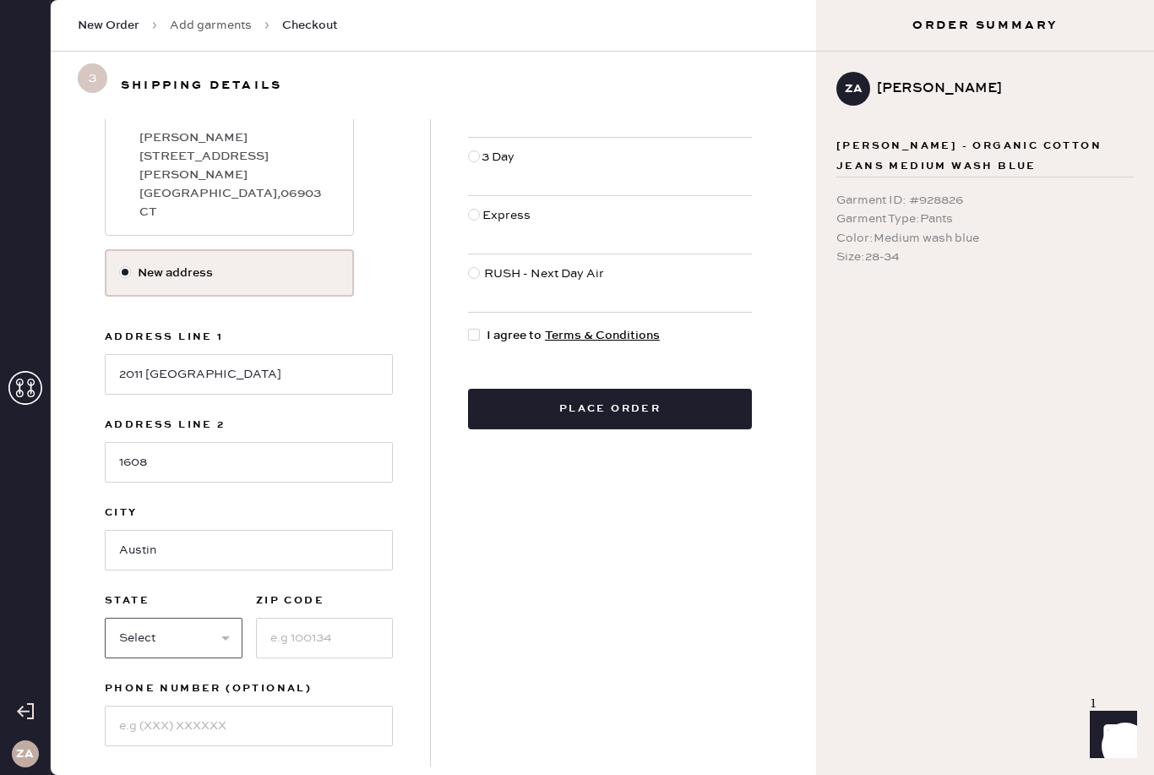
select select "[GEOGRAPHIC_DATA]"
click at [340, 618] on input at bounding box center [325, 638] width 138 height 41
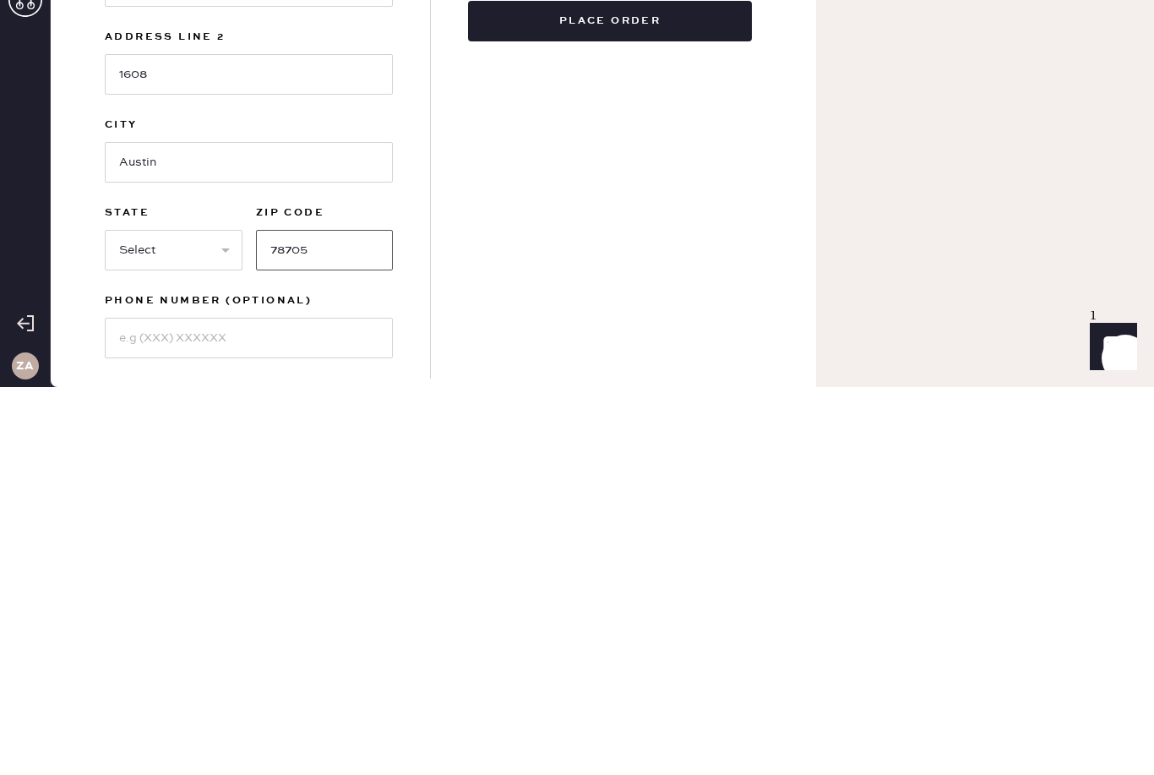
type input "78705"
click at [125, 706] on input at bounding box center [249, 726] width 288 height 41
type input "2035247859"
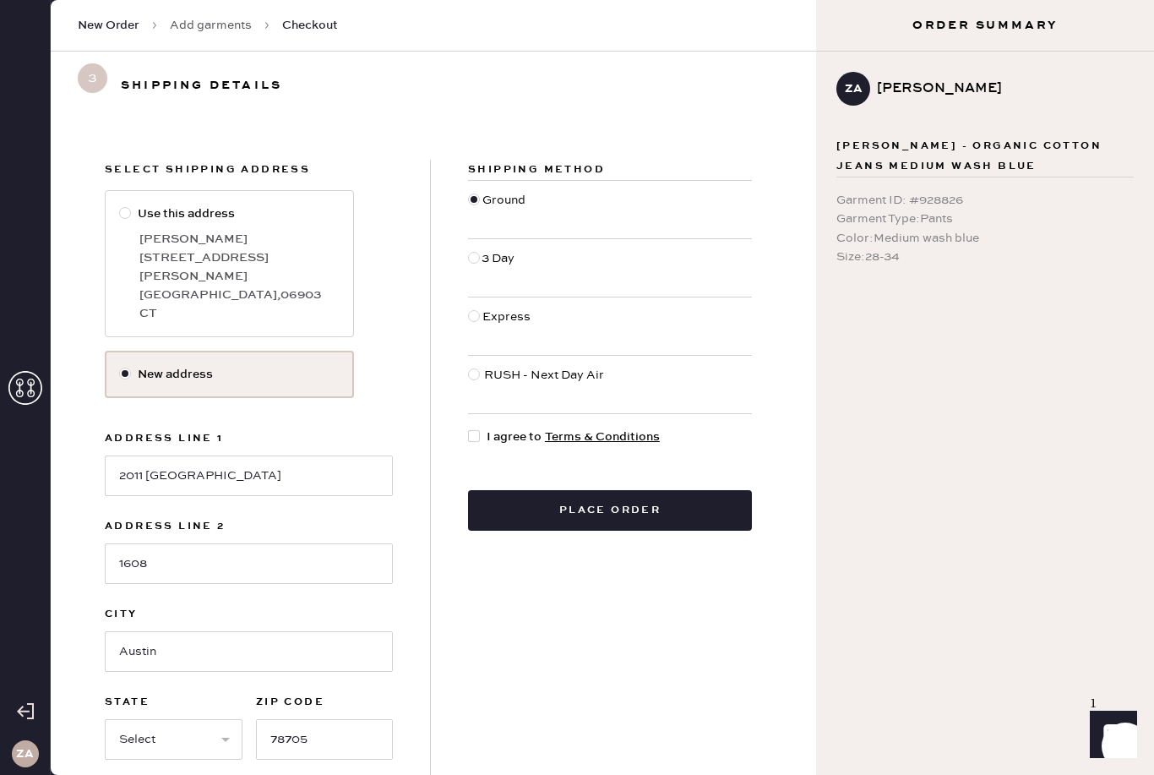
scroll to position [0, 0]
click at [478, 428] on div at bounding box center [477, 437] width 19 height 19
click at [469, 428] on input "I agree to Terms & Conditions" at bounding box center [468, 428] width 1 height 1
checkbox input "true"
click at [483, 366] on div at bounding box center [476, 384] width 16 height 37
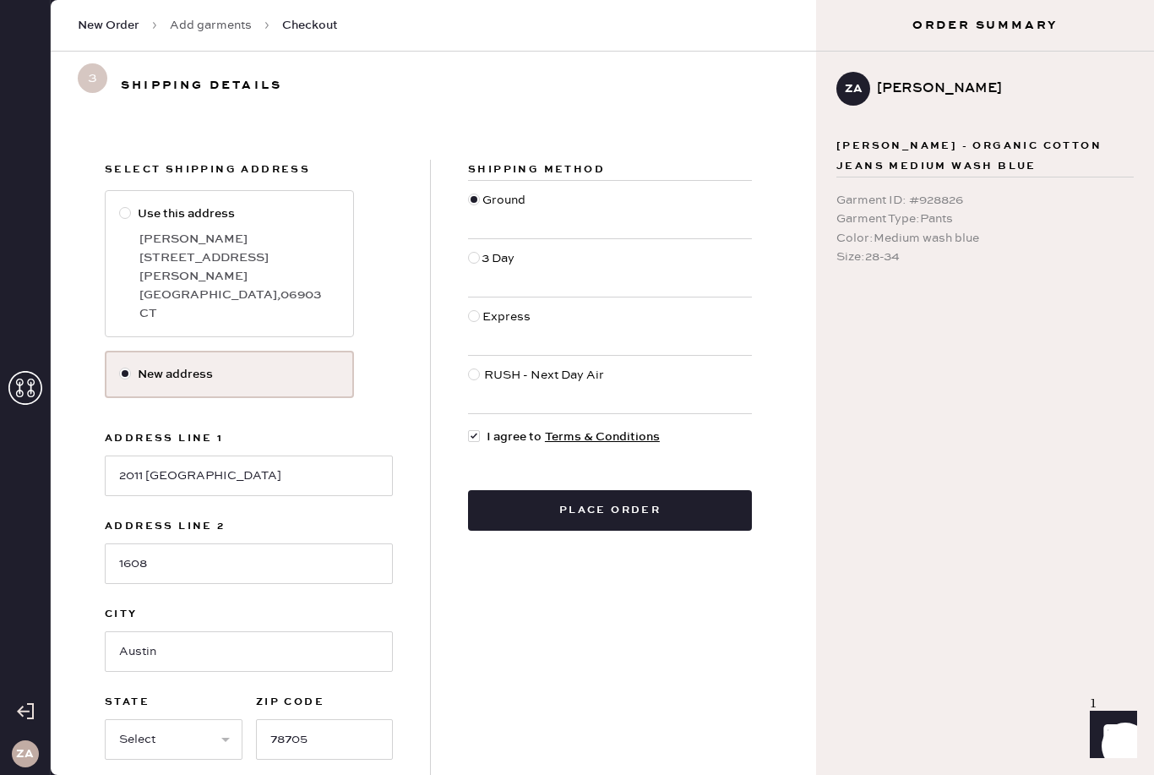
click at [469, 366] on input "RUSH - Next Day Air" at bounding box center [468, 366] width 1 height 1
radio input "true"
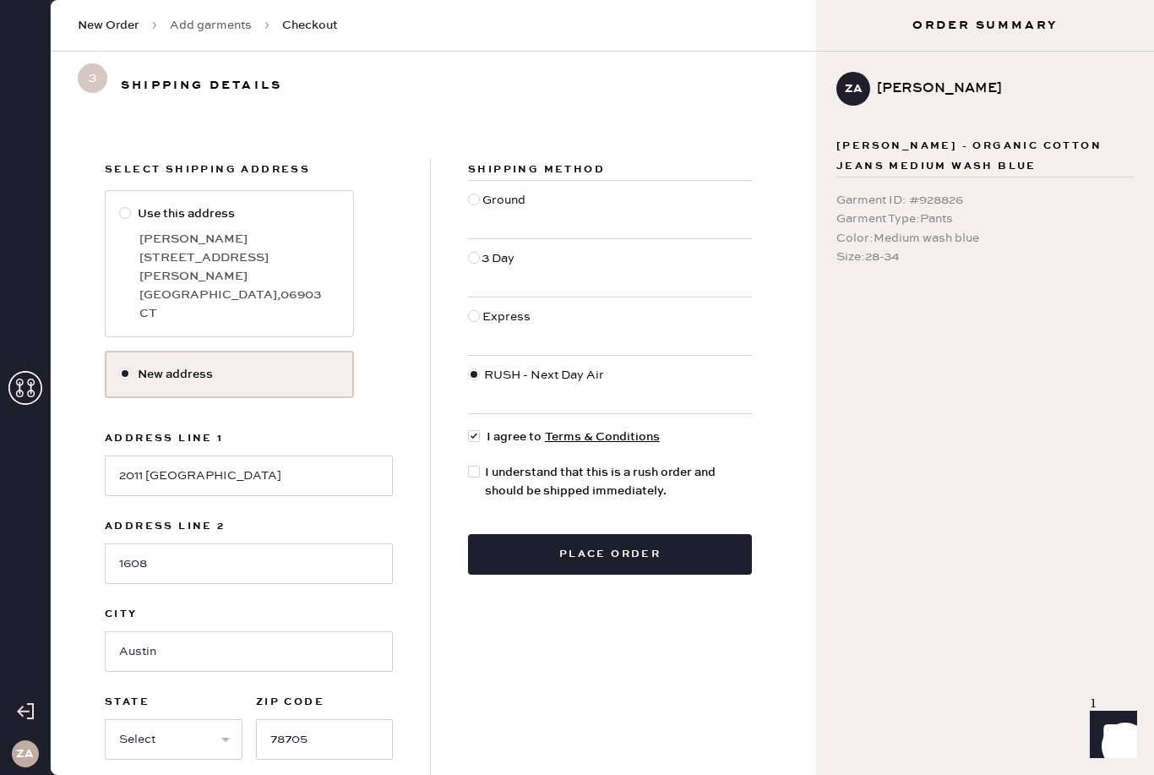
click at [471, 466] on div at bounding box center [474, 472] width 12 height 12
click at [469, 463] on input "I understand that this is a rush order and should be shipped immediately." at bounding box center [468, 463] width 1 height 1
checkbox input "true"
click at [483, 308] on div "Express" at bounding box center [508, 326] width 52 height 37
click at [469, 308] on input "Express" at bounding box center [468, 308] width 1 height 1
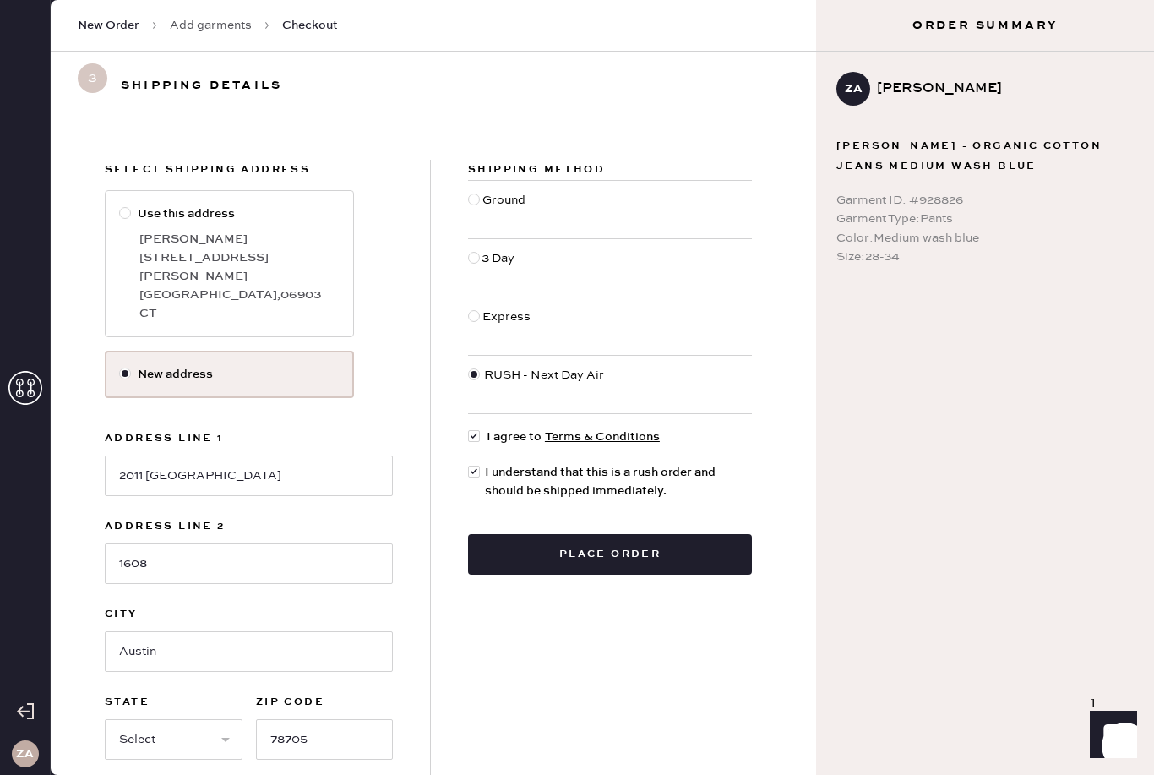
radio input "true"
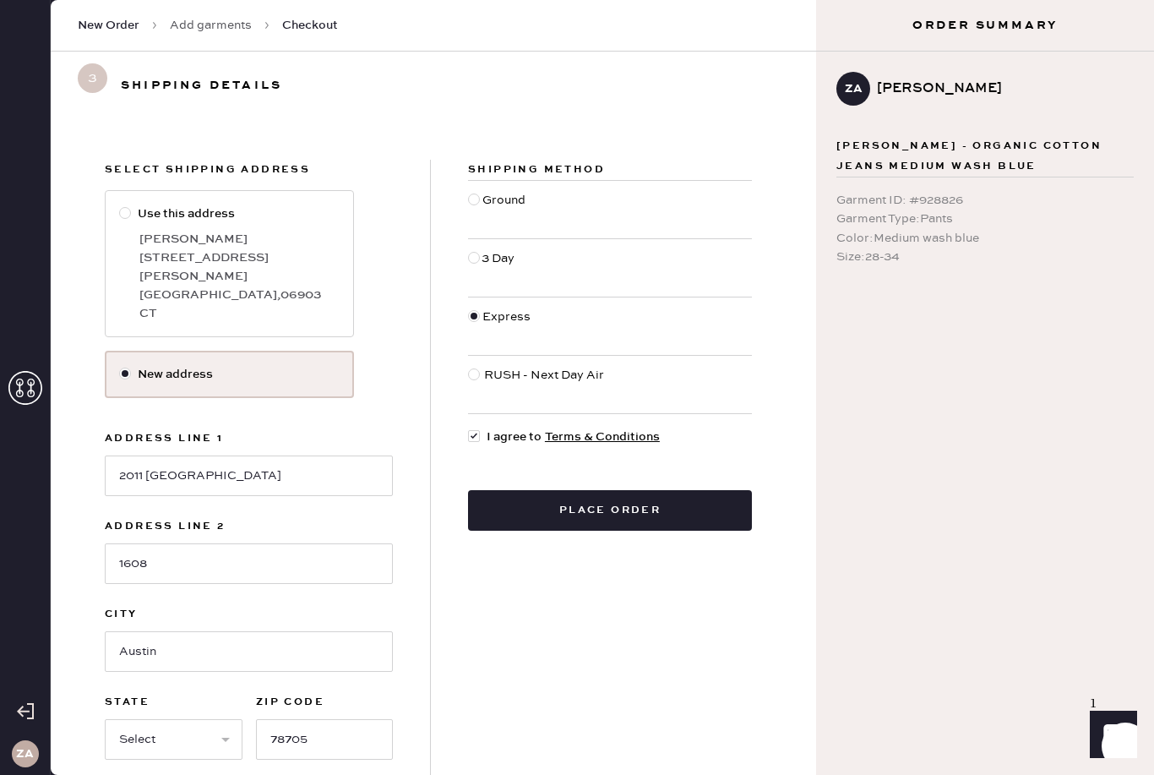
click at [669, 490] on button "Place order" at bounding box center [610, 510] width 284 height 41
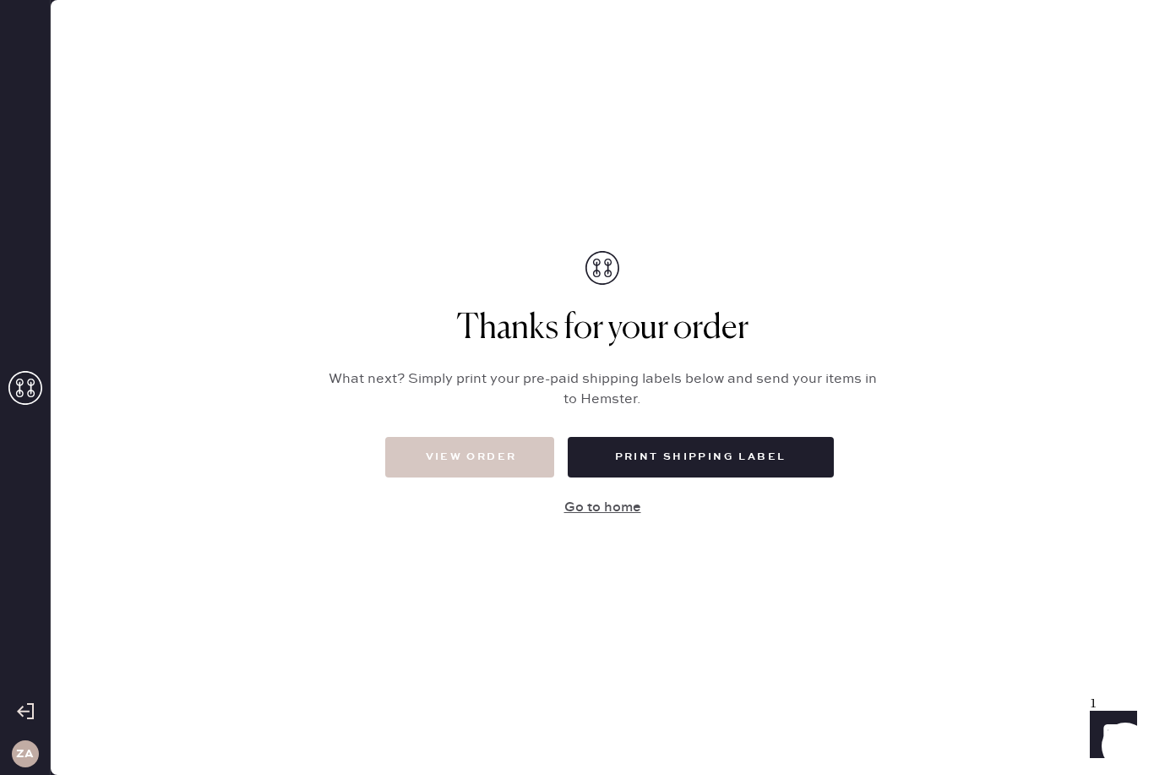
click at [511, 477] on button "View order" at bounding box center [469, 457] width 169 height 41
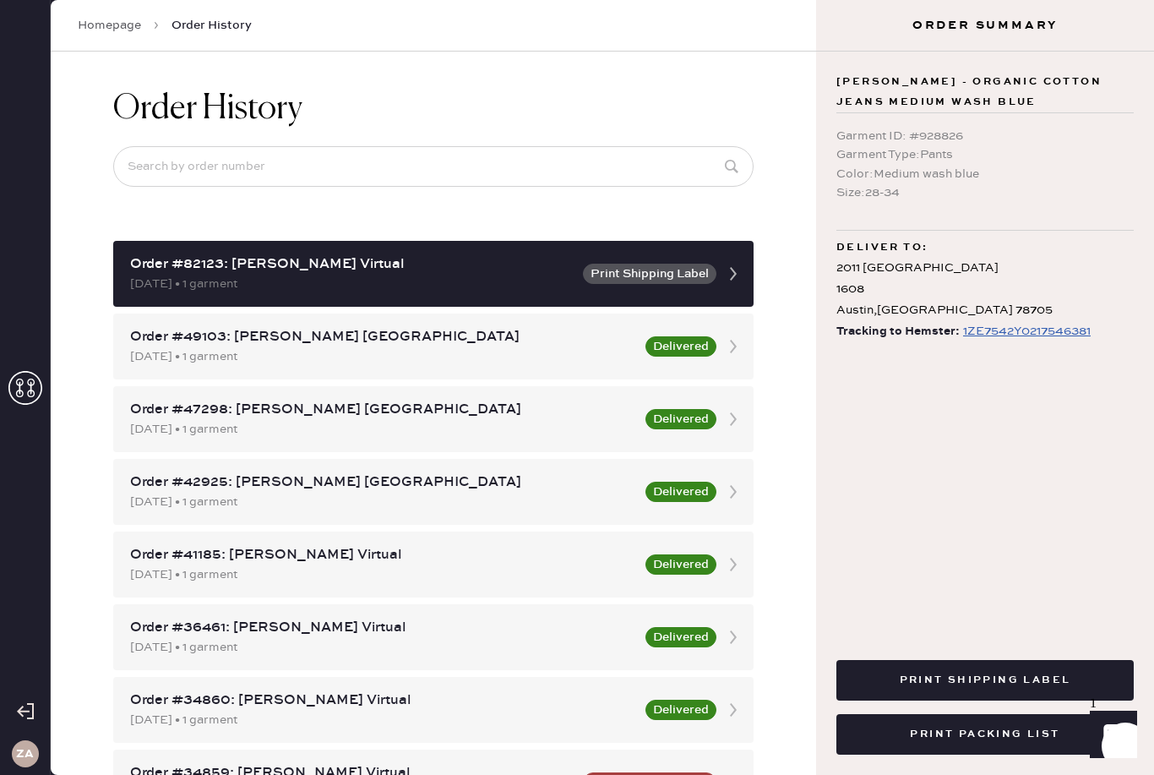
click at [735, 283] on icon at bounding box center [734, 274] width 34 height 34
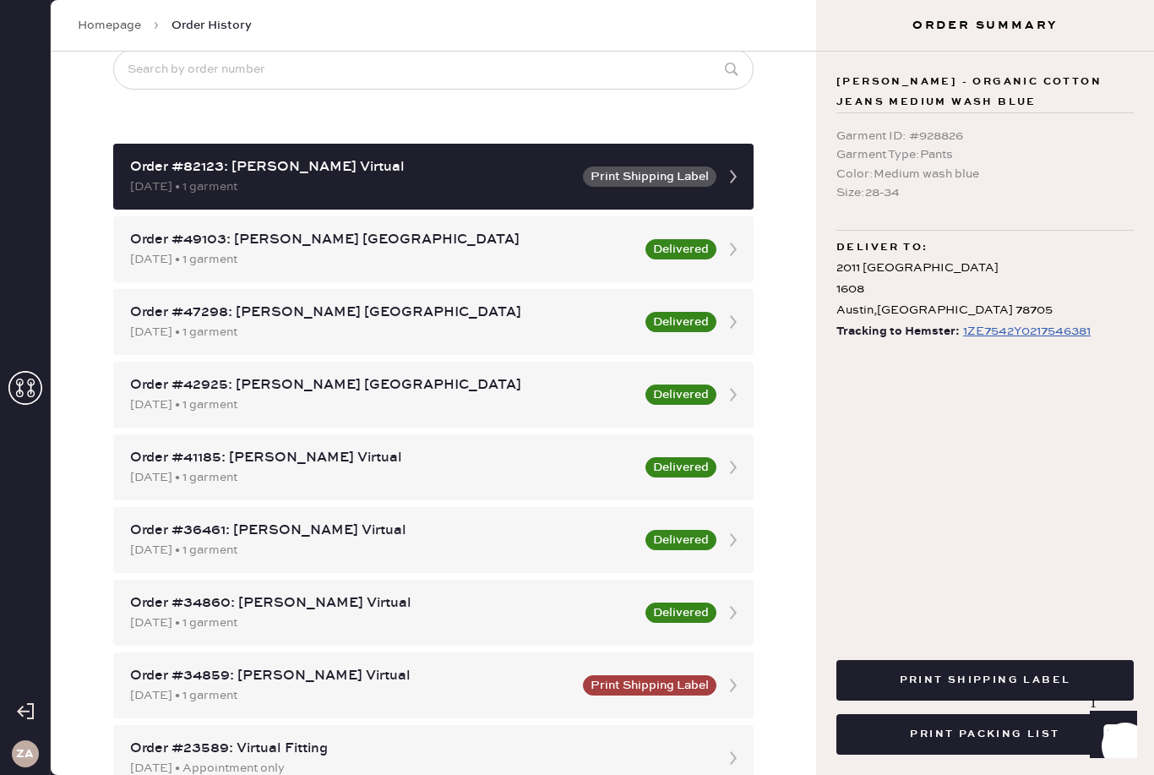
scroll to position [96, 0]
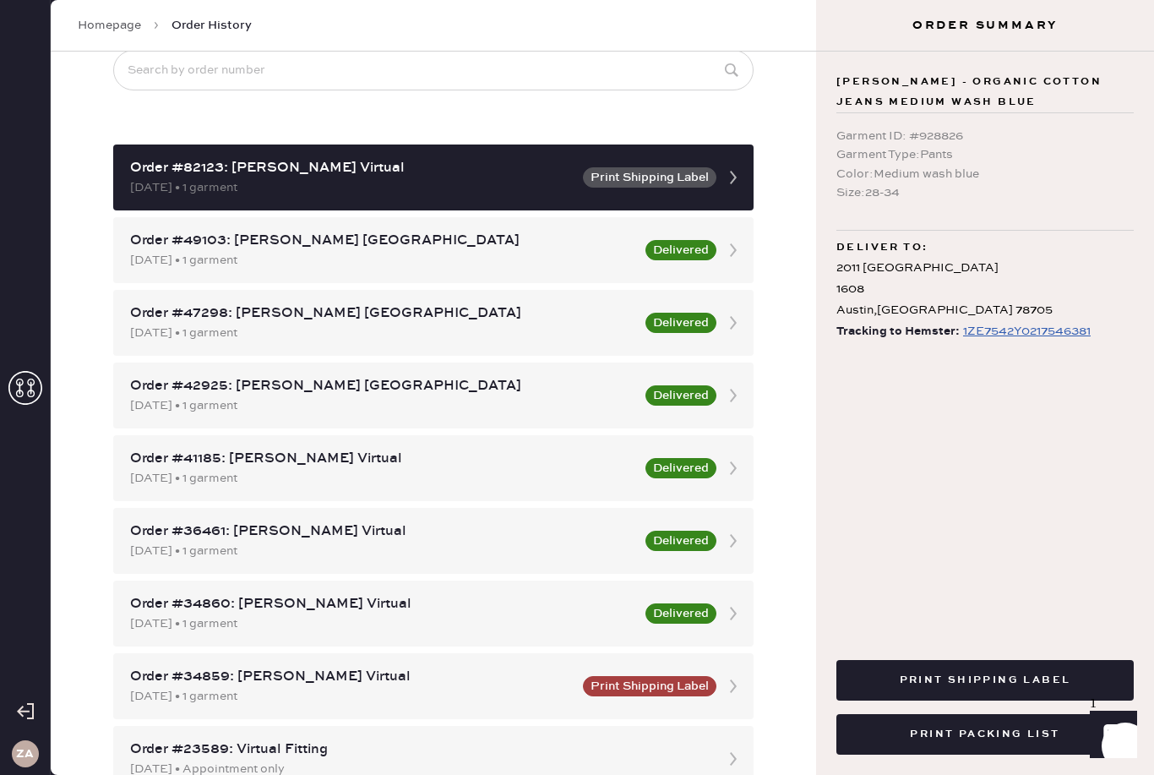
click at [989, 700] on button "Print Shipping Label" at bounding box center [984, 680] width 297 height 41
